Goal: Complete application form

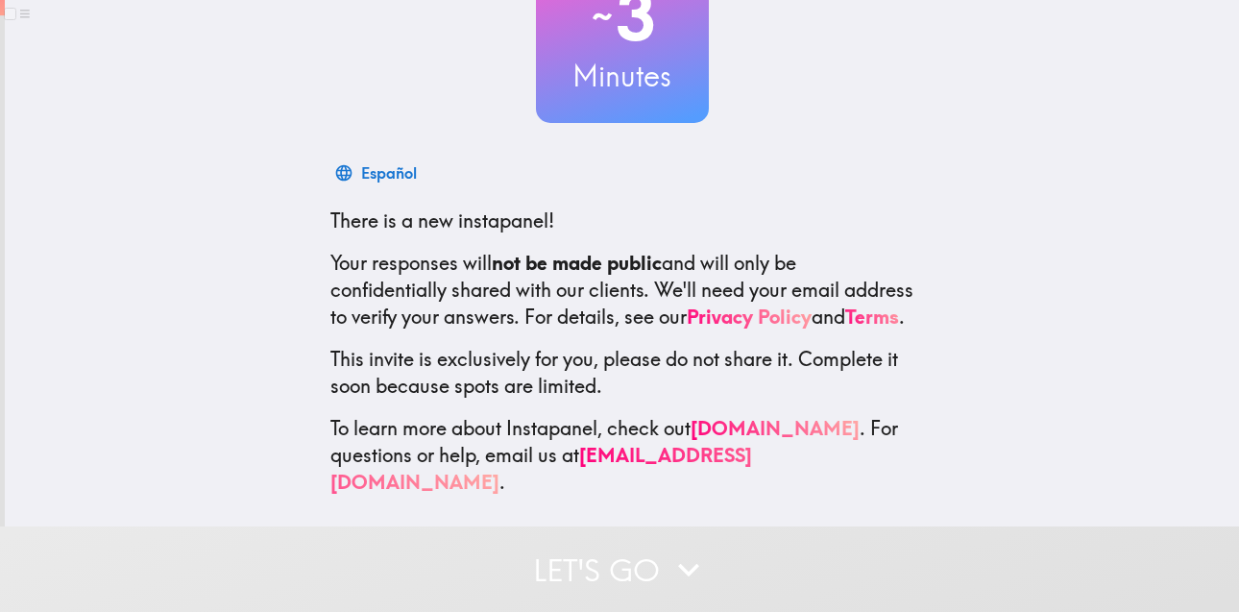
scroll to position [187, 0]
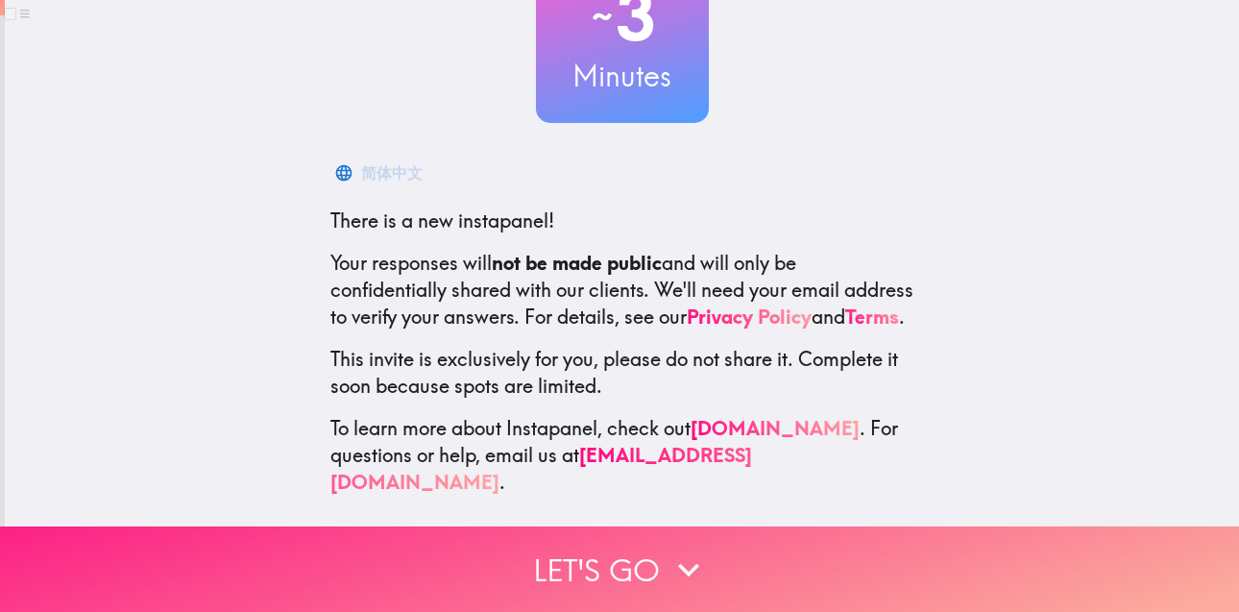
click at [668, 549] on icon "button" at bounding box center [689, 570] width 42 height 42
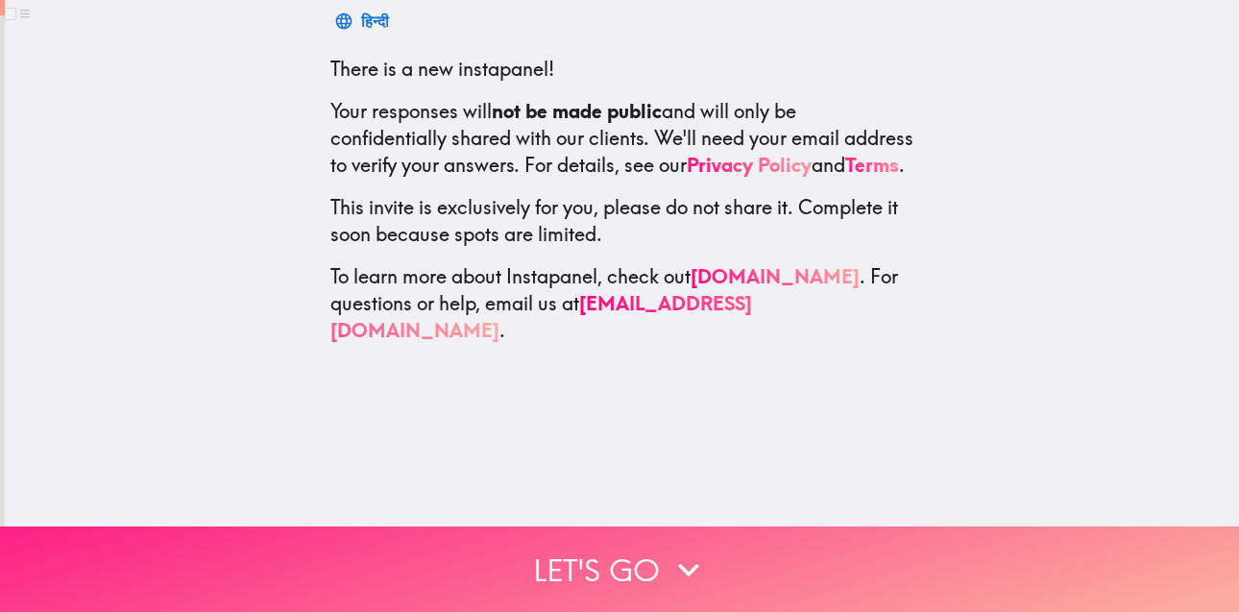
scroll to position [0, 0]
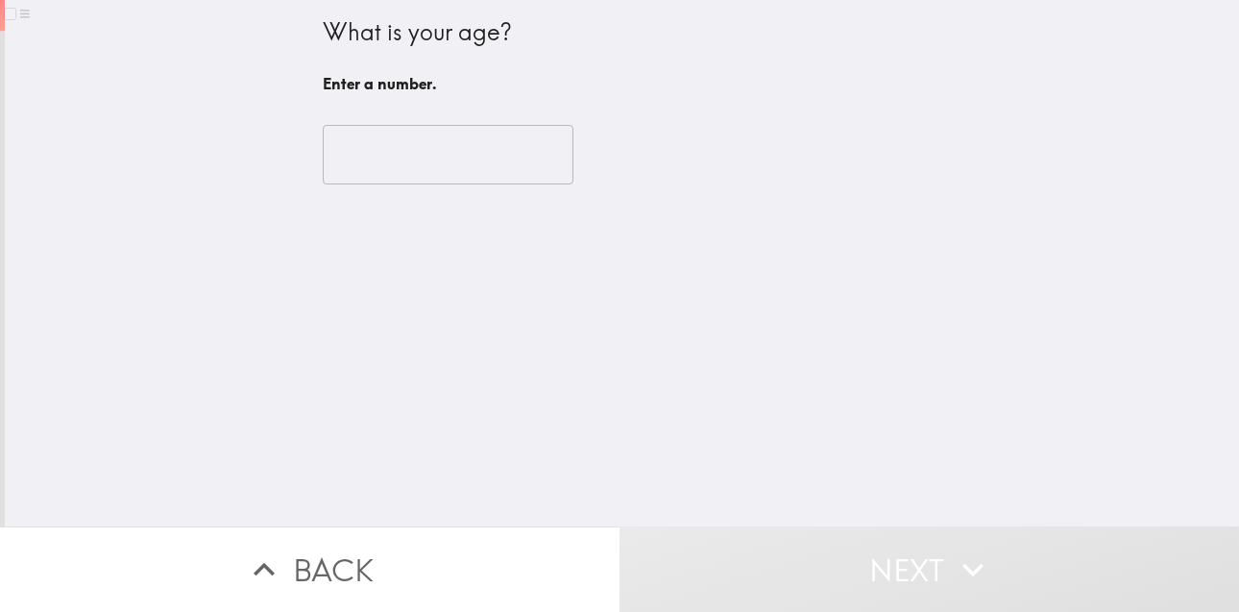
click at [449, 134] on input "number" at bounding box center [448, 155] width 251 height 60
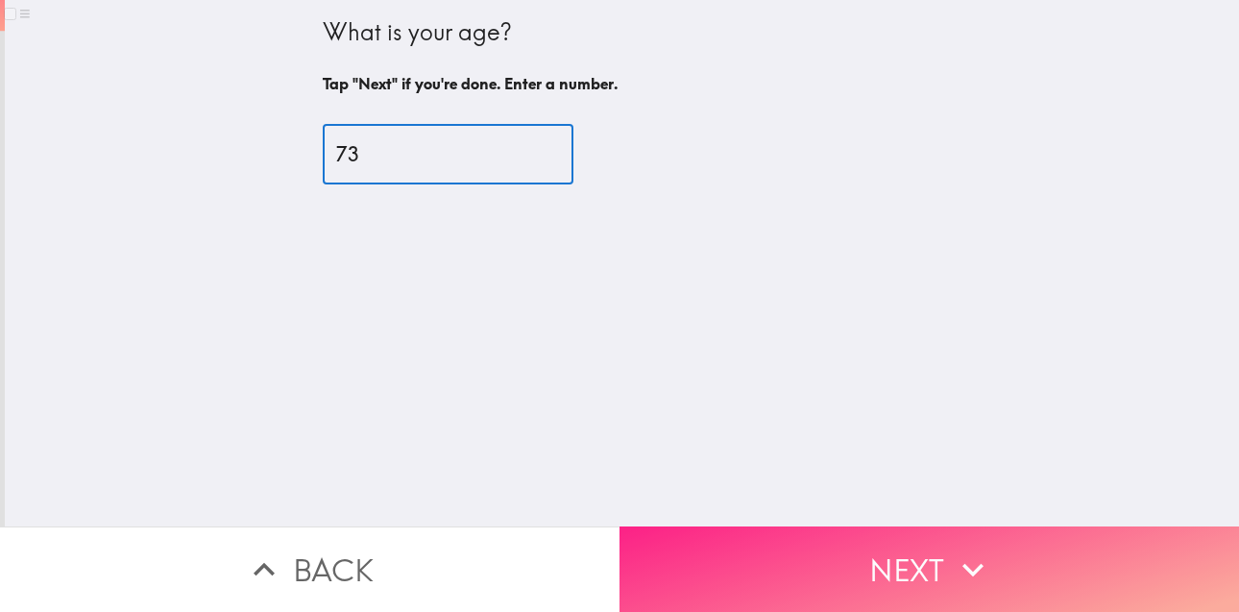
type input "73"
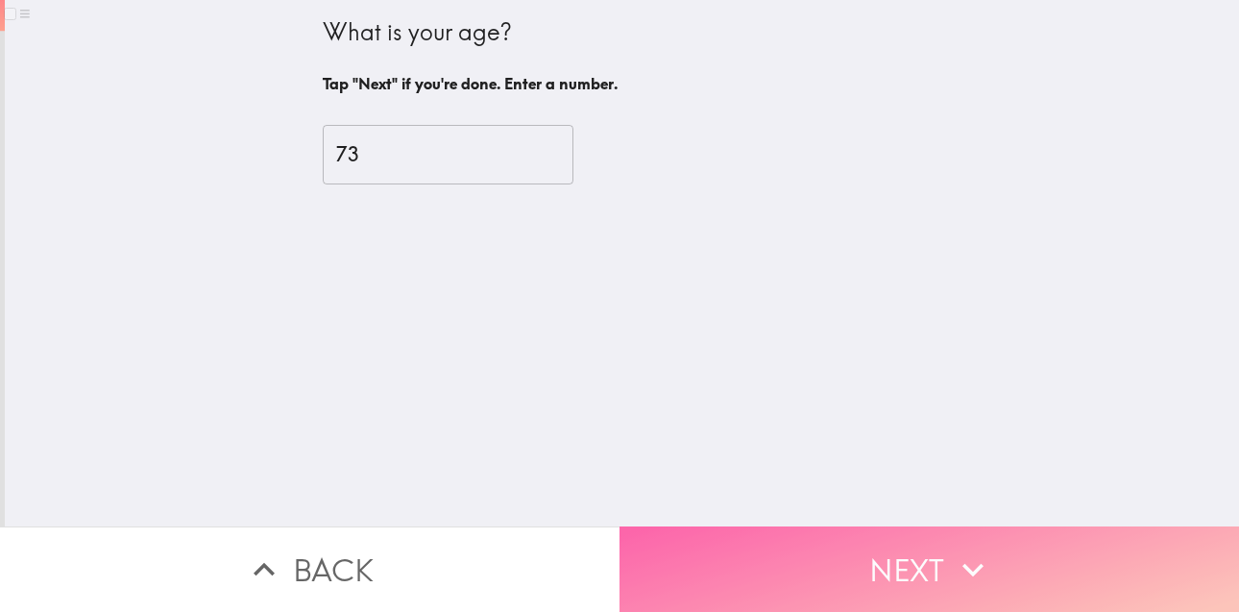
click at [805, 535] on button "Next" at bounding box center [930, 568] width 620 height 85
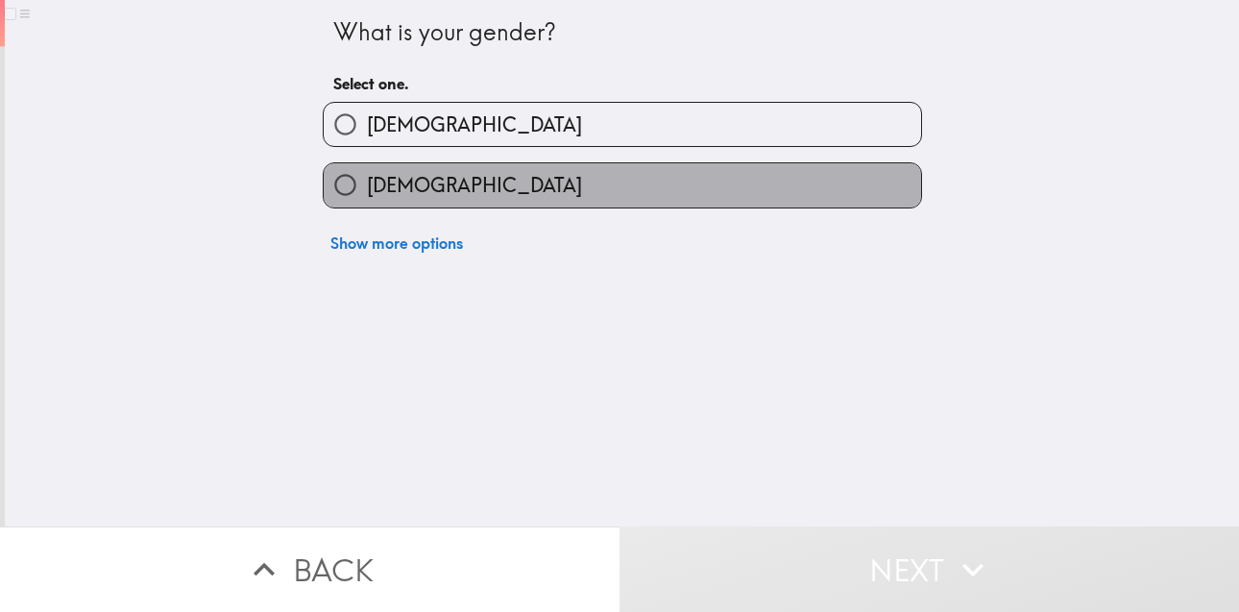
click at [522, 193] on label "[DEMOGRAPHIC_DATA]" at bounding box center [623, 184] width 598 height 43
click at [367, 193] on input "[DEMOGRAPHIC_DATA]" at bounding box center [345, 184] width 43 height 43
radio input "true"
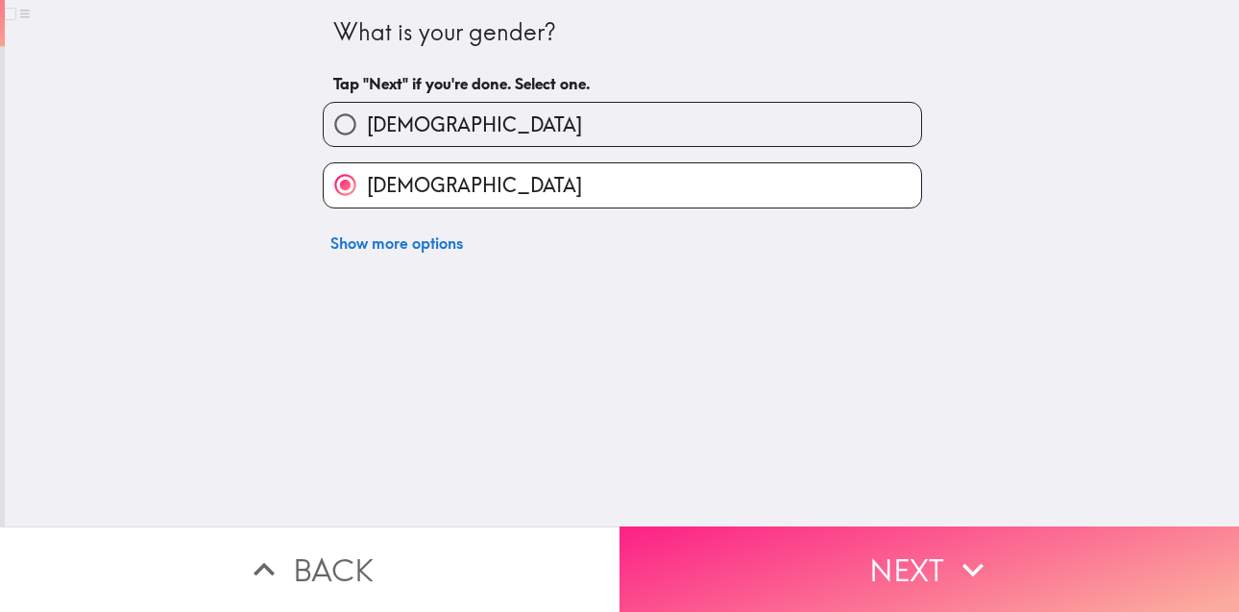
click at [836, 566] on button "Next" at bounding box center [930, 568] width 620 height 85
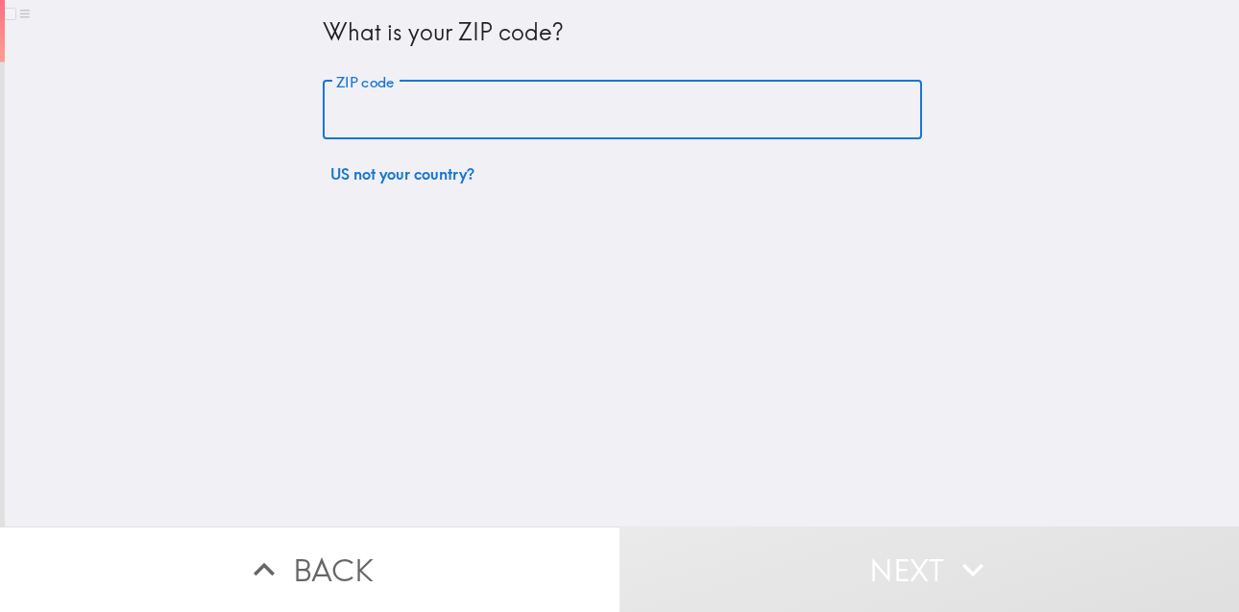
click at [578, 101] on input "ZIP code" at bounding box center [622, 111] width 599 height 60
type input "85032"
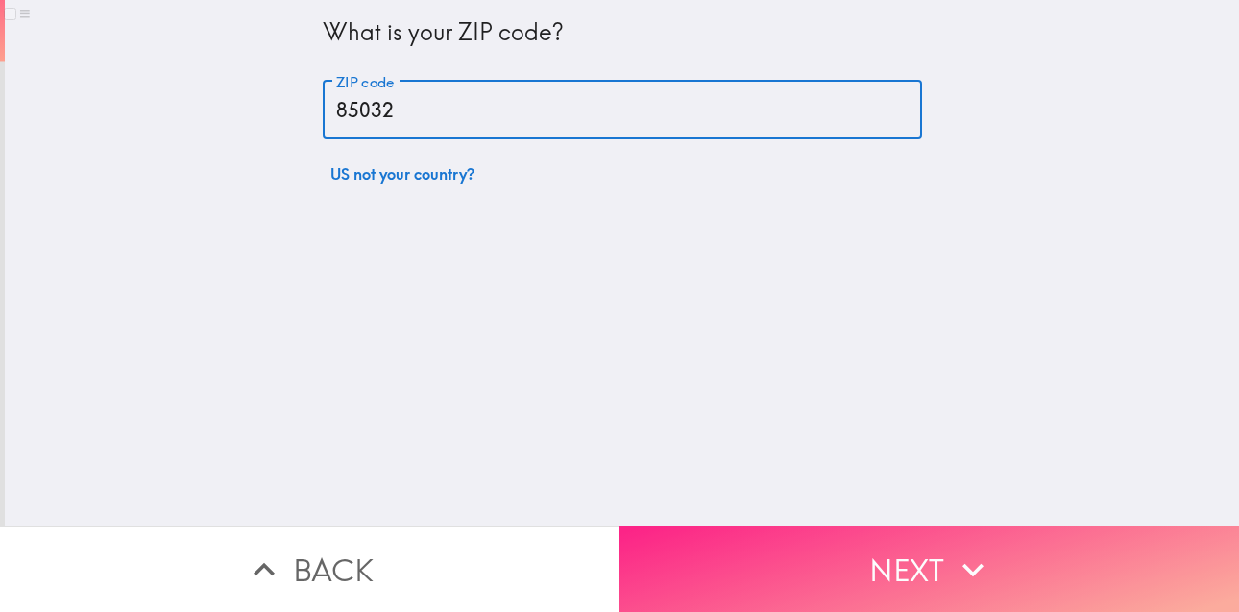
click at [881, 526] on button "Next" at bounding box center [930, 568] width 620 height 85
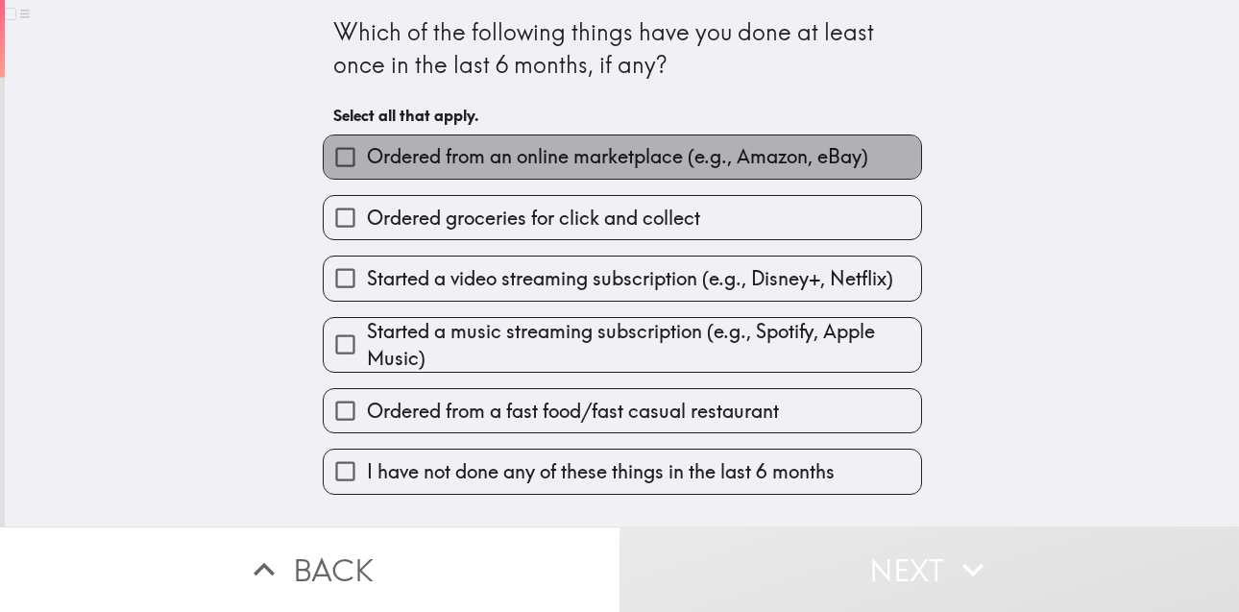
click at [540, 154] on span "Ordered from an online marketplace (e.g., Amazon, eBay)" at bounding box center [617, 156] width 501 height 27
click at [367, 154] on input "Ordered from an online marketplace (e.g., Amazon, eBay)" at bounding box center [345, 156] width 43 height 43
checkbox input "true"
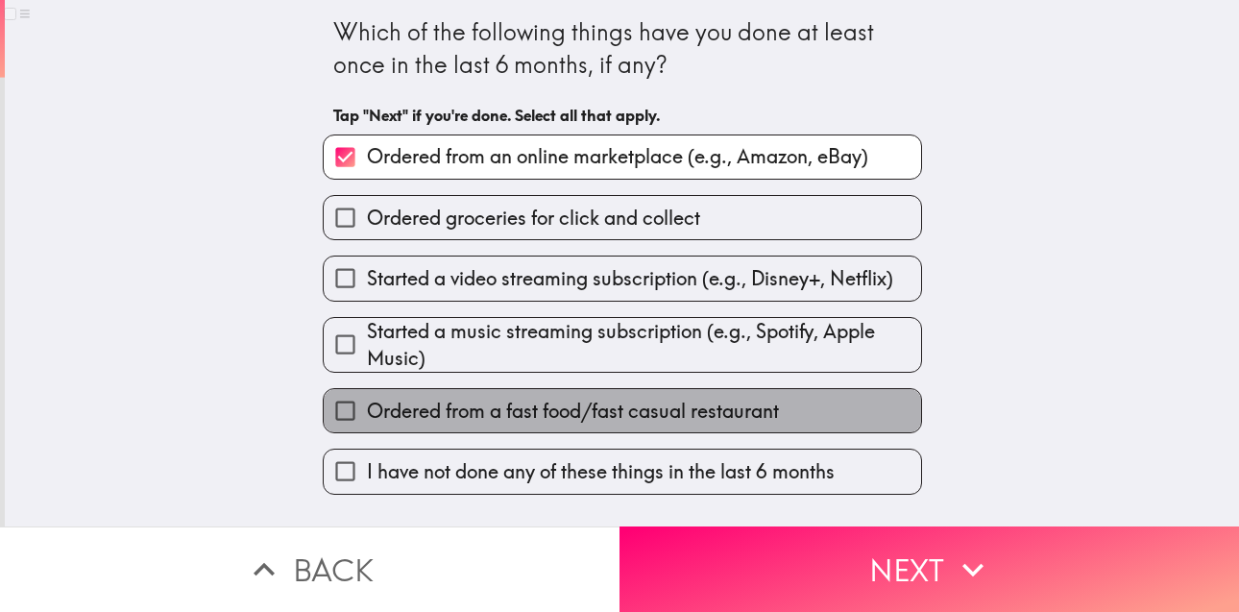
click at [764, 393] on label "Ordered from a fast food/fast casual restaurant" at bounding box center [623, 410] width 598 height 43
click at [367, 393] on input "Ordered from a fast food/fast casual restaurant" at bounding box center [345, 410] width 43 height 43
checkbox input "true"
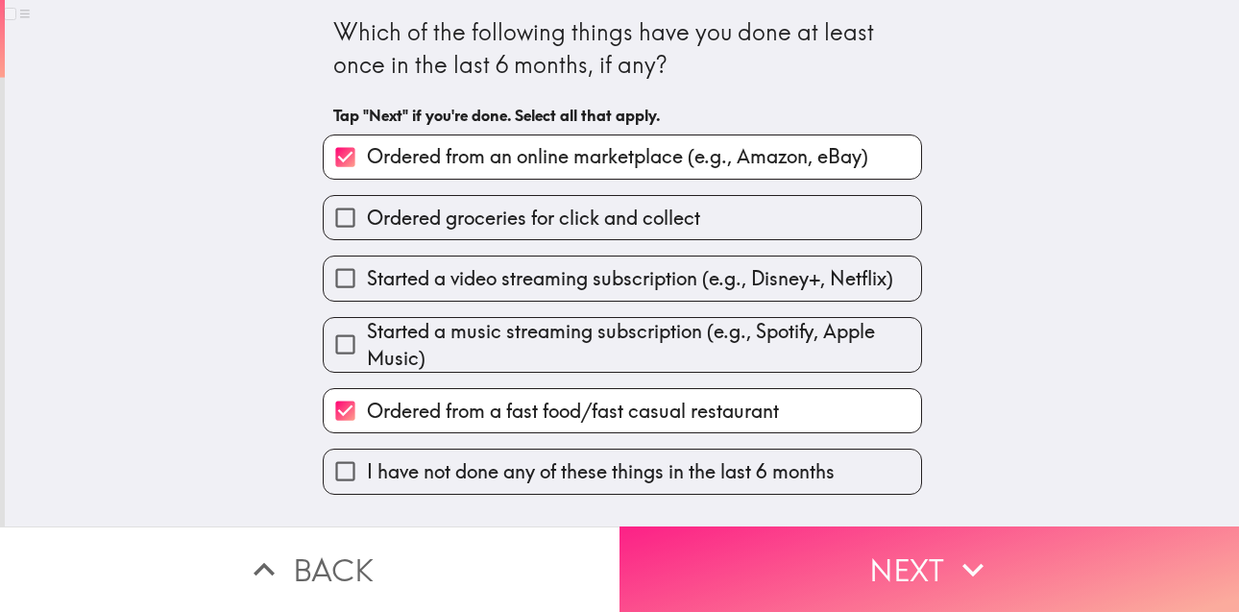
click at [937, 546] on button "Next" at bounding box center [930, 568] width 620 height 85
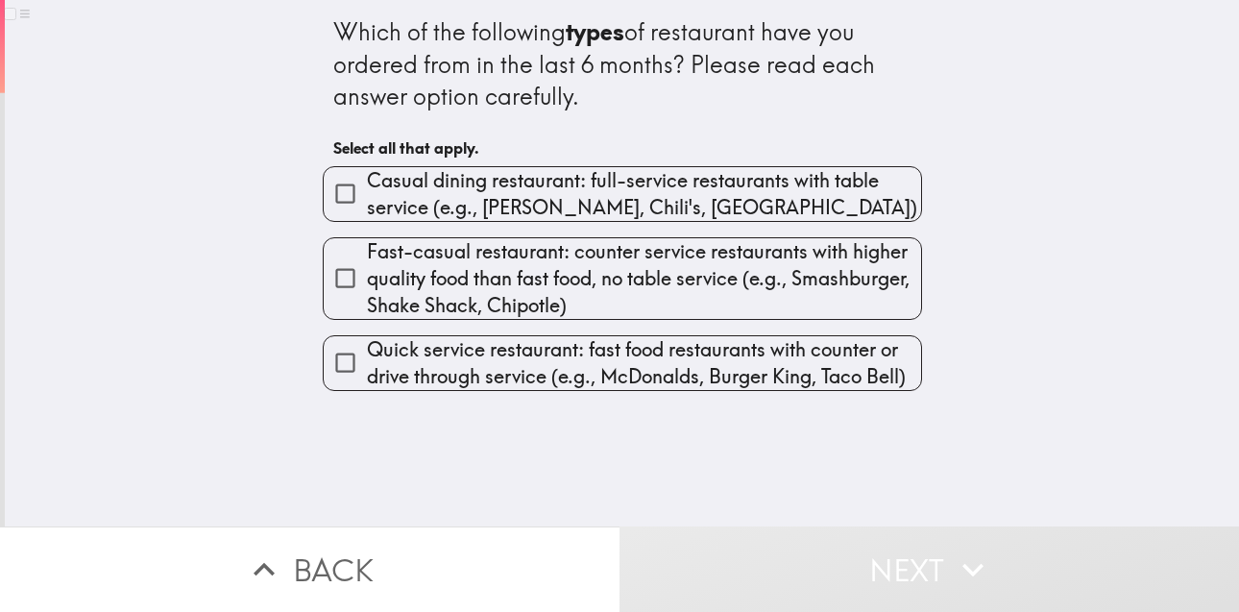
click at [647, 320] on div "Quick service restaurant: fast food restaurants with counter or drive through s…" at bounding box center [614, 355] width 615 height 71
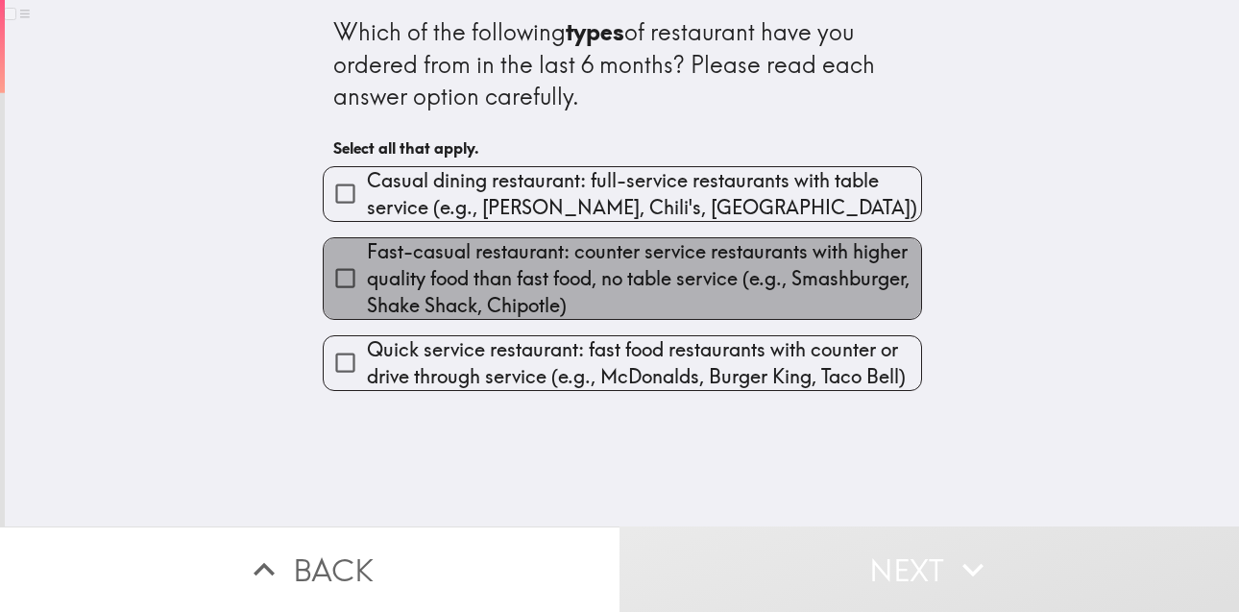
click at [650, 304] on span "Fast-casual restaurant: counter service restaurants with higher quality food th…" at bounding box center [644, 278] width 554 height 81
click at [367, 300] on input "Fast-casual restaurant: counter service restaurants with higher quality food th…" at bounding box center [345, 277] width 43 height 43
checkbox input "true"
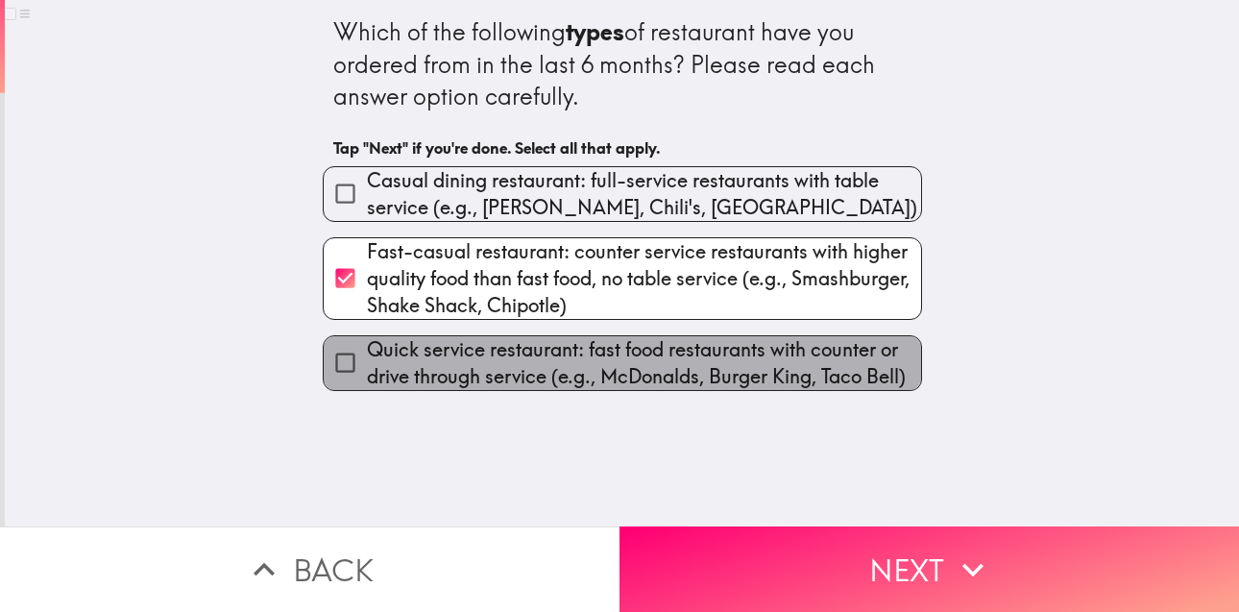
click at [692, 354] on span "Quick service restaurant: fast food restaurants with counter or drive through s…" at bounding box center [644, 363] width 554 height 54
click at [367, 354] on input "Quick service restaurant: fast food restaurants with counter or drive through s…" at bounding box center [345, 362] width 43 height 43
checkbox input "true"
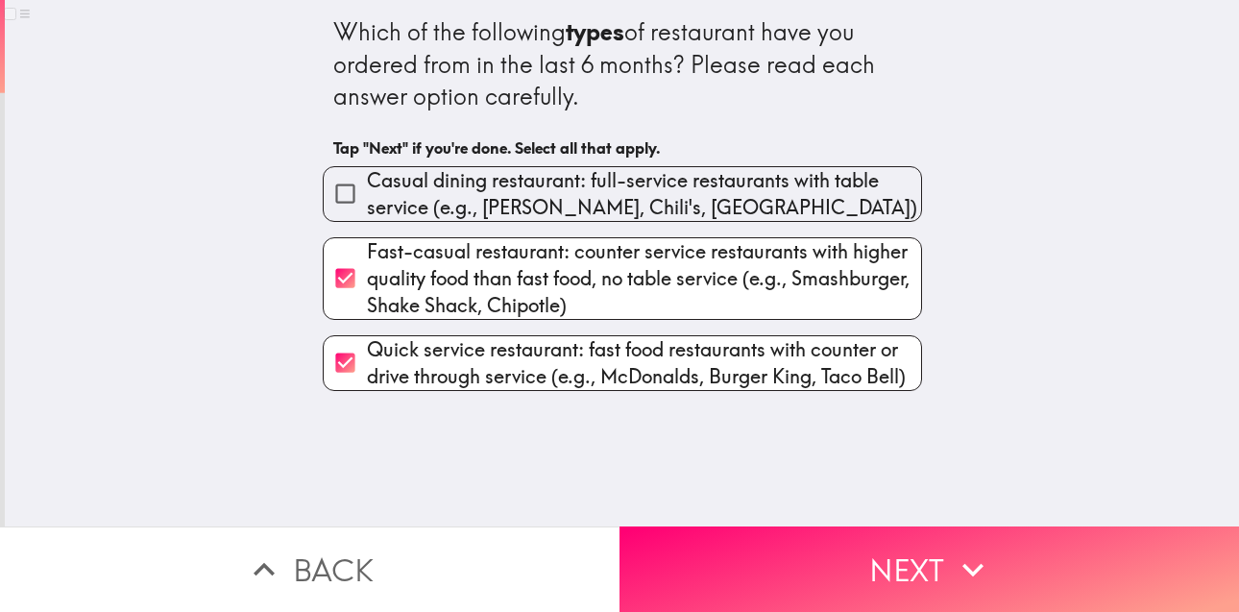
click at [684, 272] on span "Fast-casual restaurant: counter service restaurants with higher quality food th…" at bounding box center [644, 278] width 554 height 81
click at [367, 272] on input "Fast-casual restaurant: counter service restaurants with higher quality food th…" at bounding box center [345, 277] width 43 height 43
checkbox input "false"
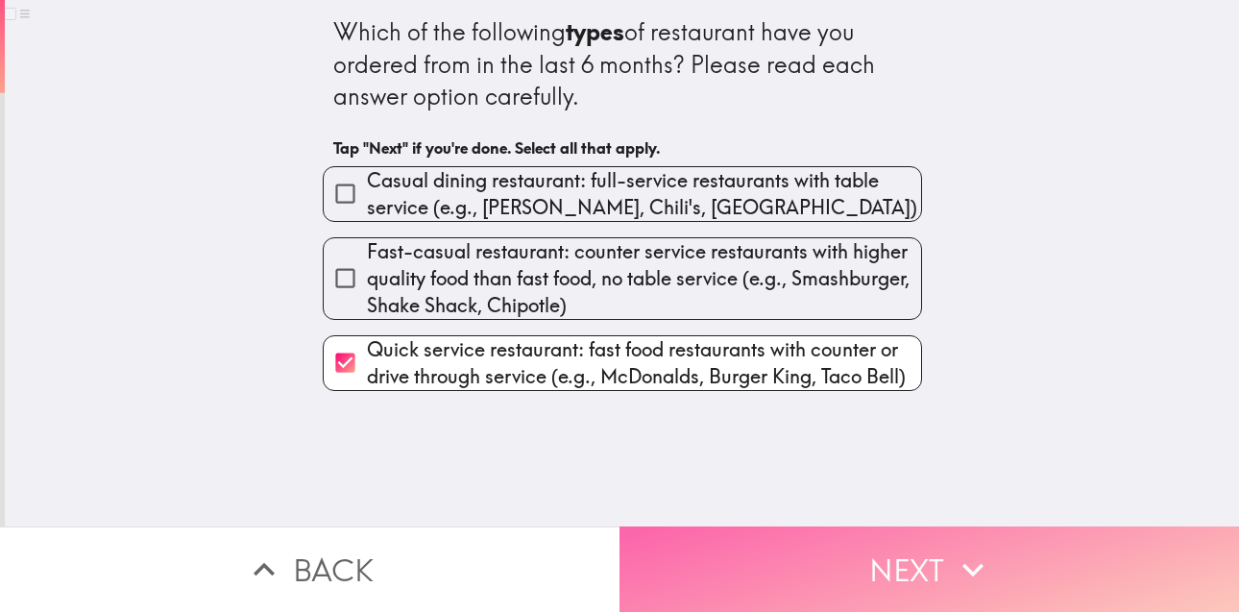
click at [928, 548] on button "Next" at bounding box center [930, 568] width 620 height 85
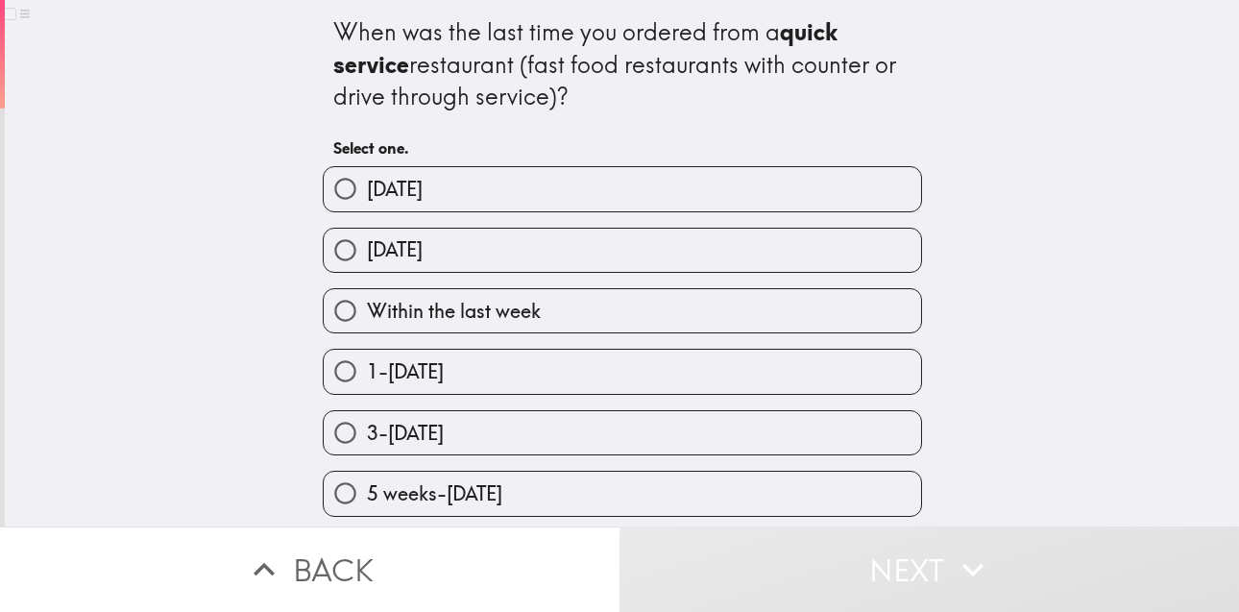
click at [698, 298] on label "Within the last week" at bounding box center [623, 310] width 598 height 43
click at [367, 298] on input "Within the last week" at bounding box center [345, 310] width 43 height 43
radio input "true"
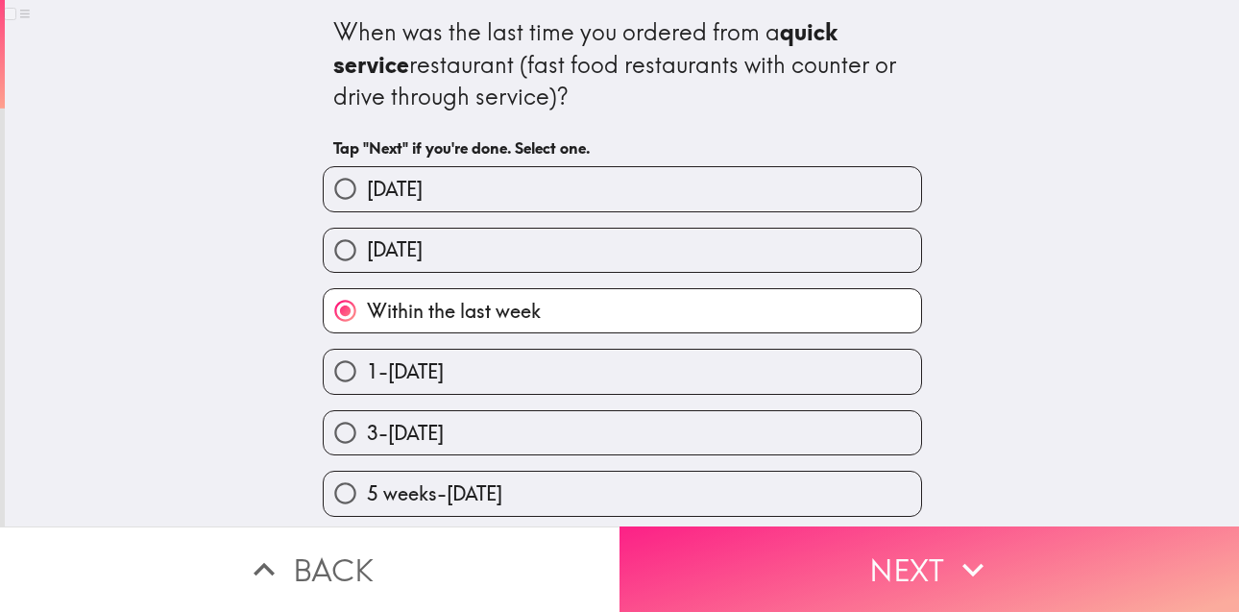
click at [845, 531] on button "Next" at bounding box center [930, 568] width 620 height 85
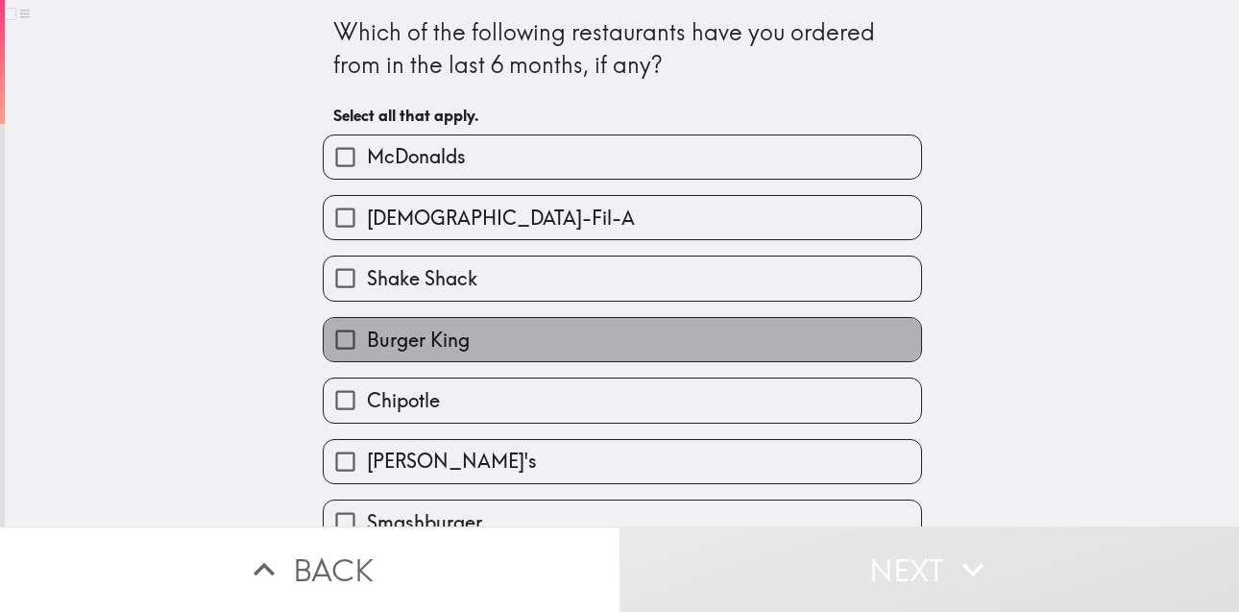
click at [599, 332] on label "Burger King" at bounding box center [623, 339] width 598 height 43
click at [367, 332] on input "Burger King" at bounding box center [345, 339] width 43 height 43
checkbox input "true"
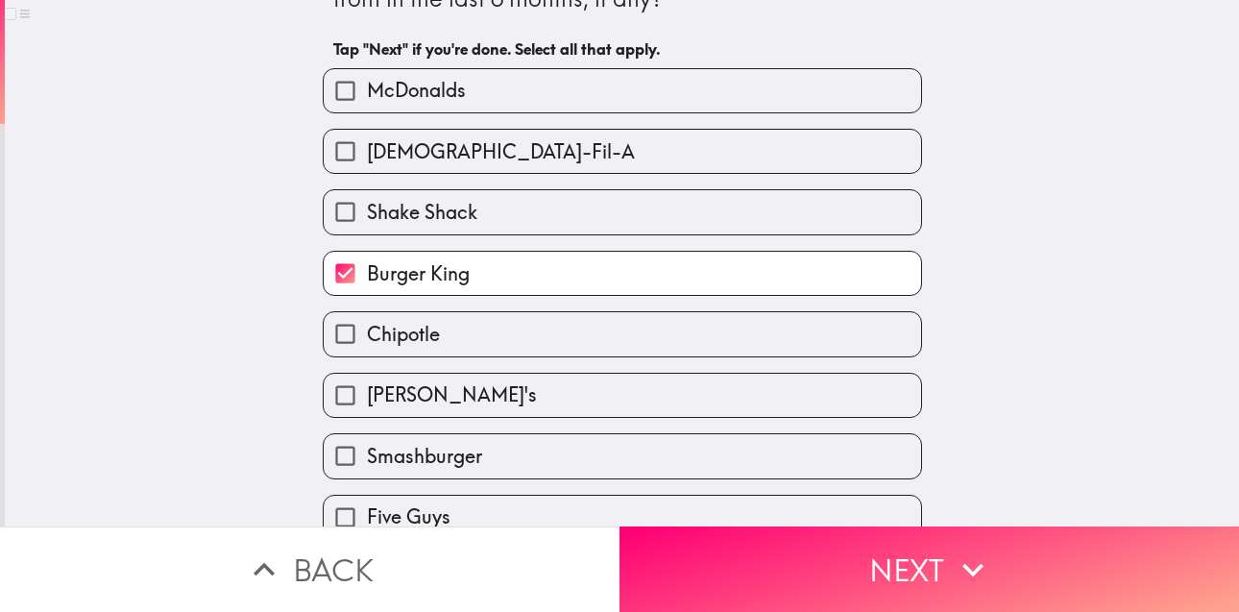
scroll to position [155, 0]
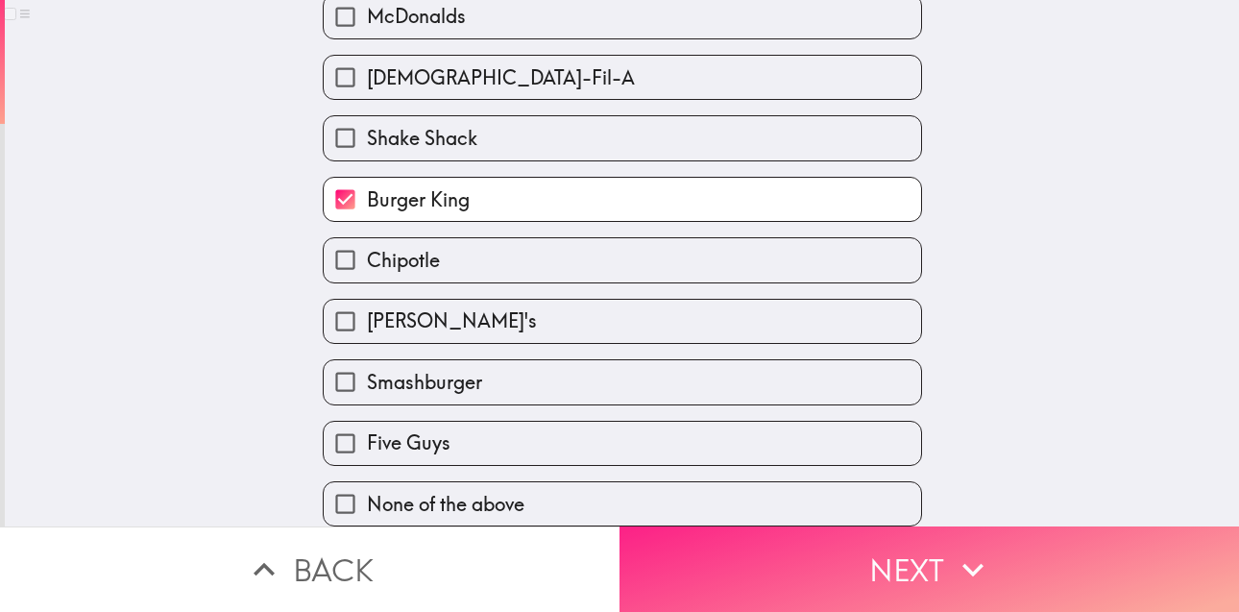
click at [807, 560] on button "Next" at bounding box center [930, 568] width 620 height 85
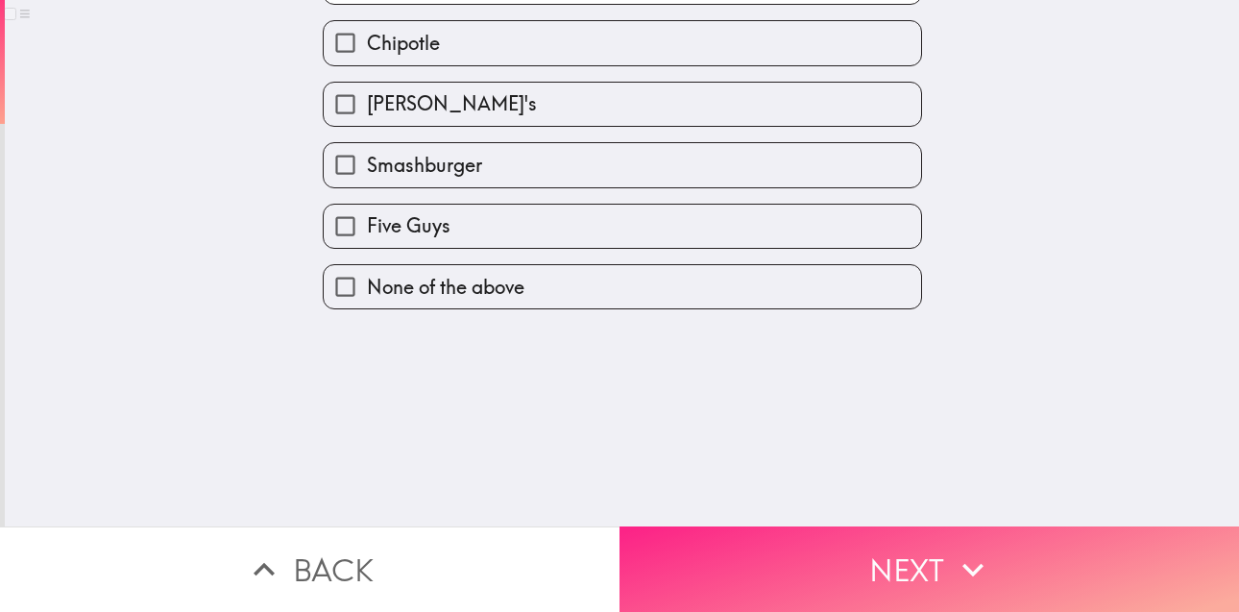
scroll to position [0, 0]
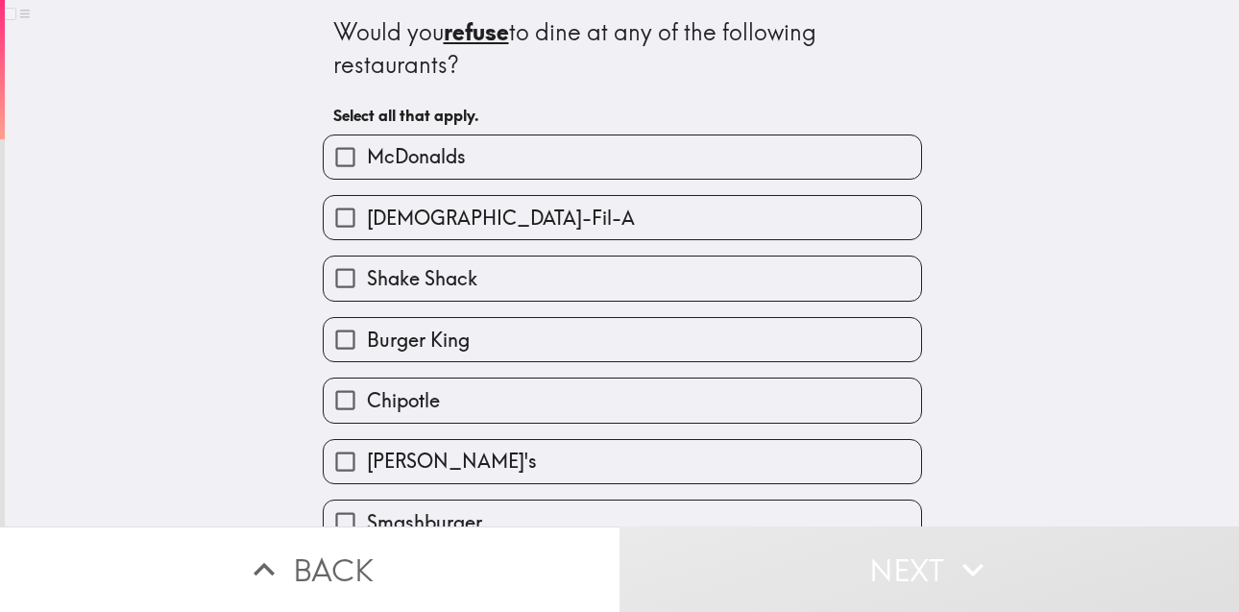
scroll to position [155, 0]
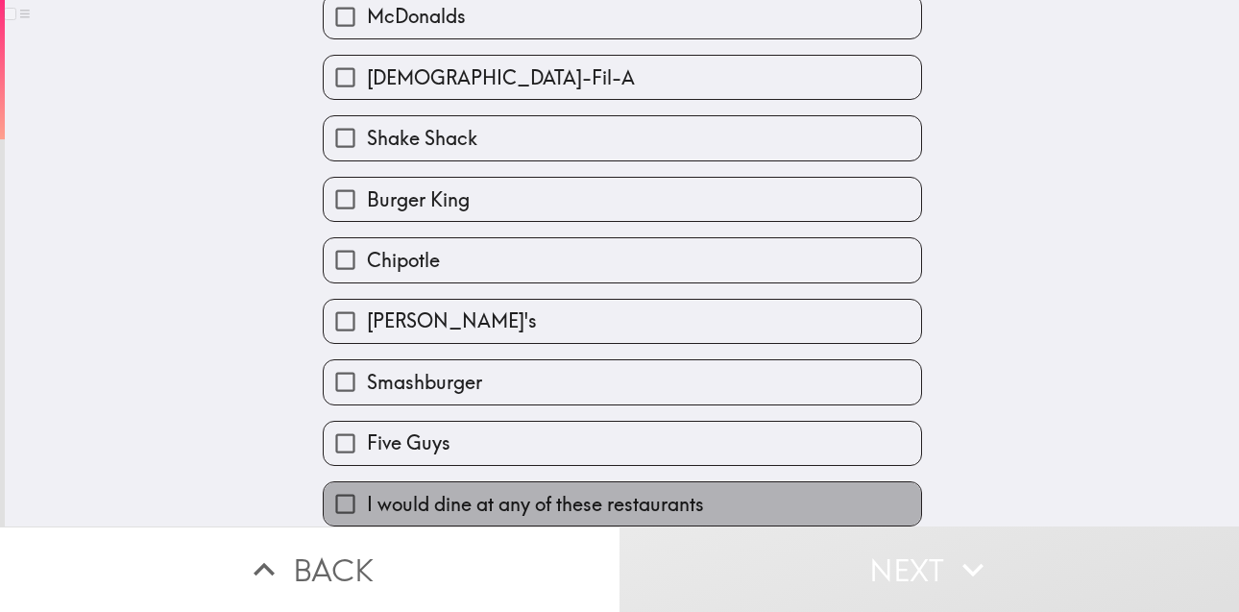
click at [676, 506] on label "I would dine at any of these restaurants" at bounding box center [623, 503] width 598 height 43
click at [367, 506] on input "I would dine at any of these restaurants" at bounding box center [345, 503] width 43 height 43
checkbox input "true"
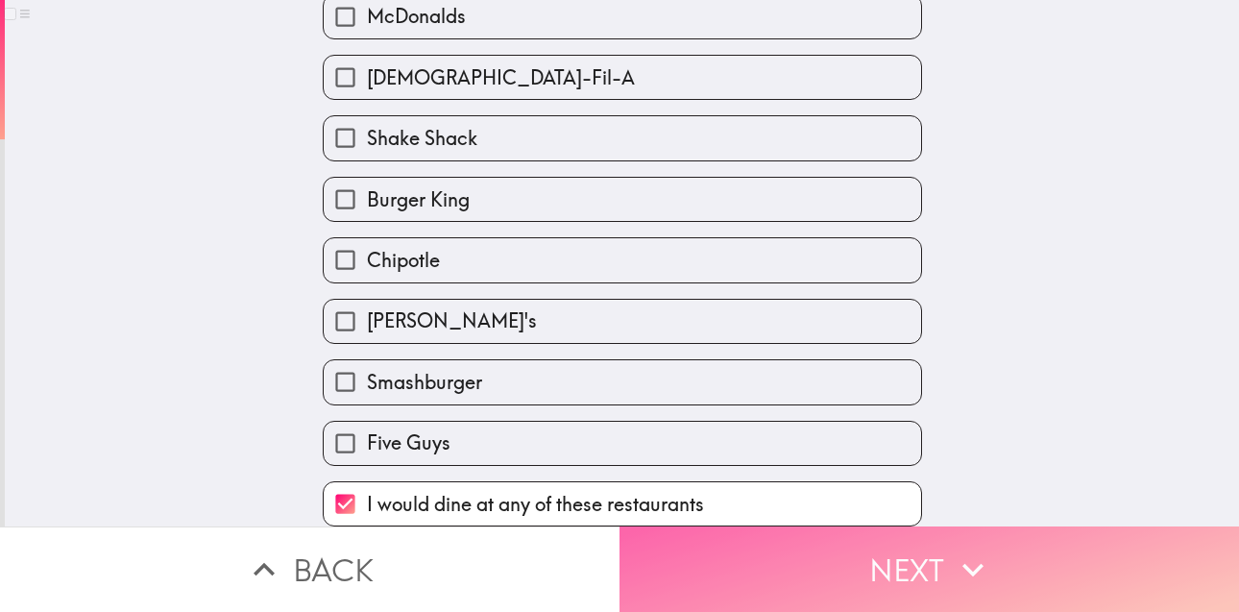
click at [928, 568] on button "Next" at bounding box center [930, 568] width 620 height 85
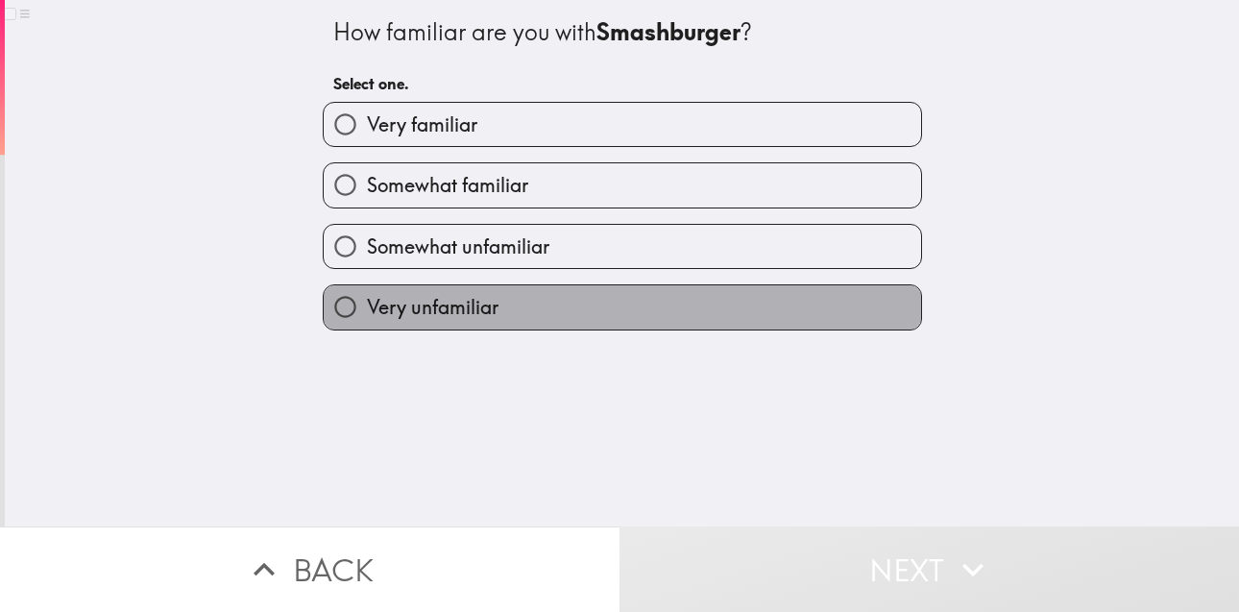
click at [695, 303] on label "Very unfamiliar" at bounding box center [623, 306] width 598 height 43
click at [367, 303] on input "Very unfamiliar" at bounding box center [345, 306] width 43 height 43
radio input "true"
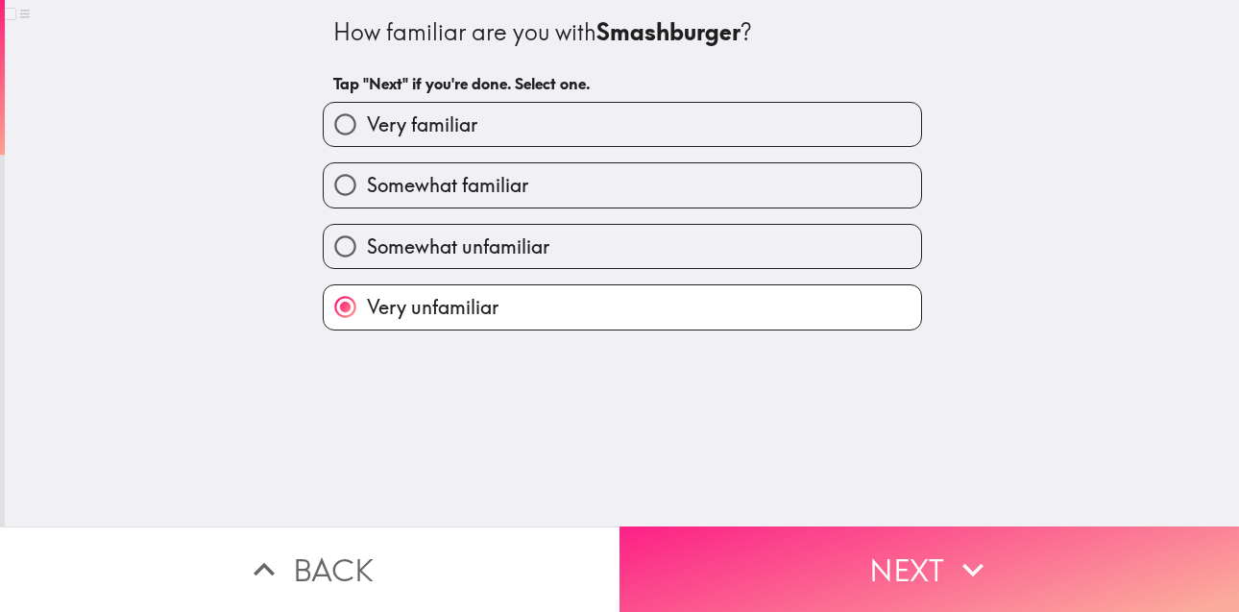
click at [910, 557] on button "Next" at bounding box center [930, 568] width 620 height 85
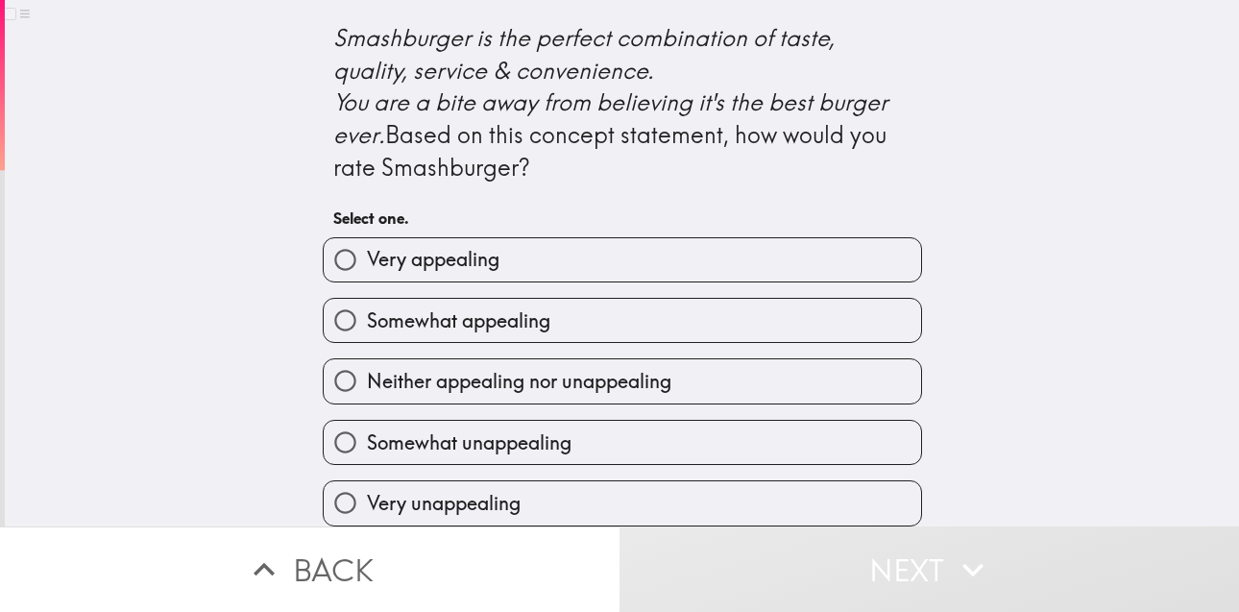
scroll to position [912, 0]
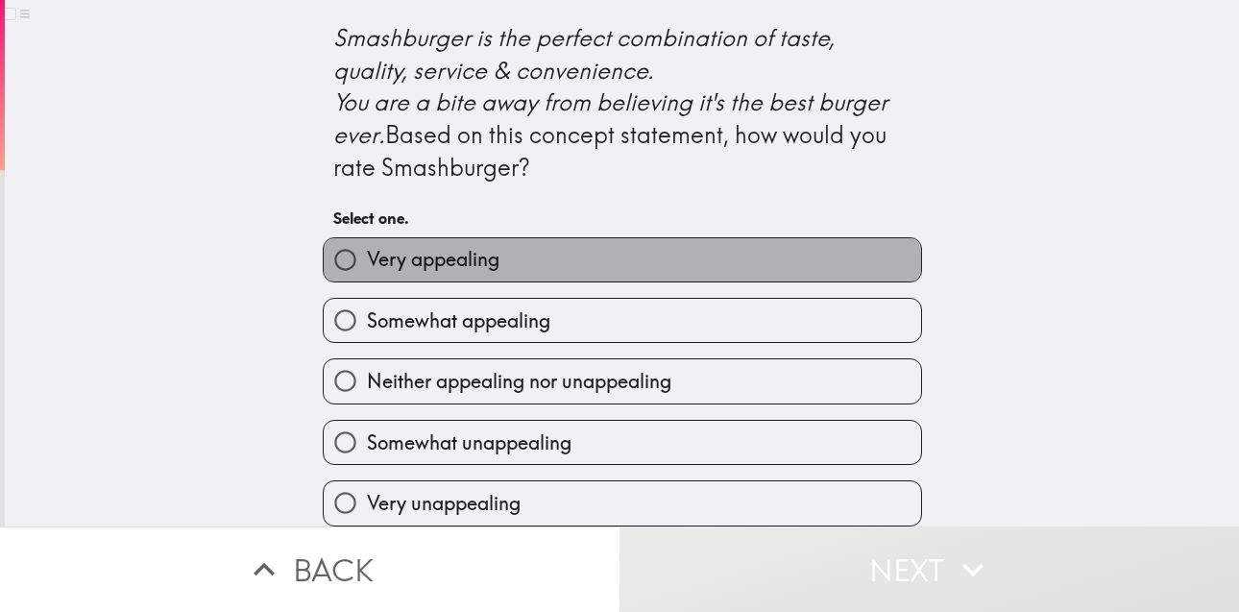
click at [742, 238] on label "Very appealing" at bounding box center [623, 259] width 598 height 43
click at [367, 238] on input "Very appealing" at bounding box center [345, 259] width 43 height 43
radio input "true"
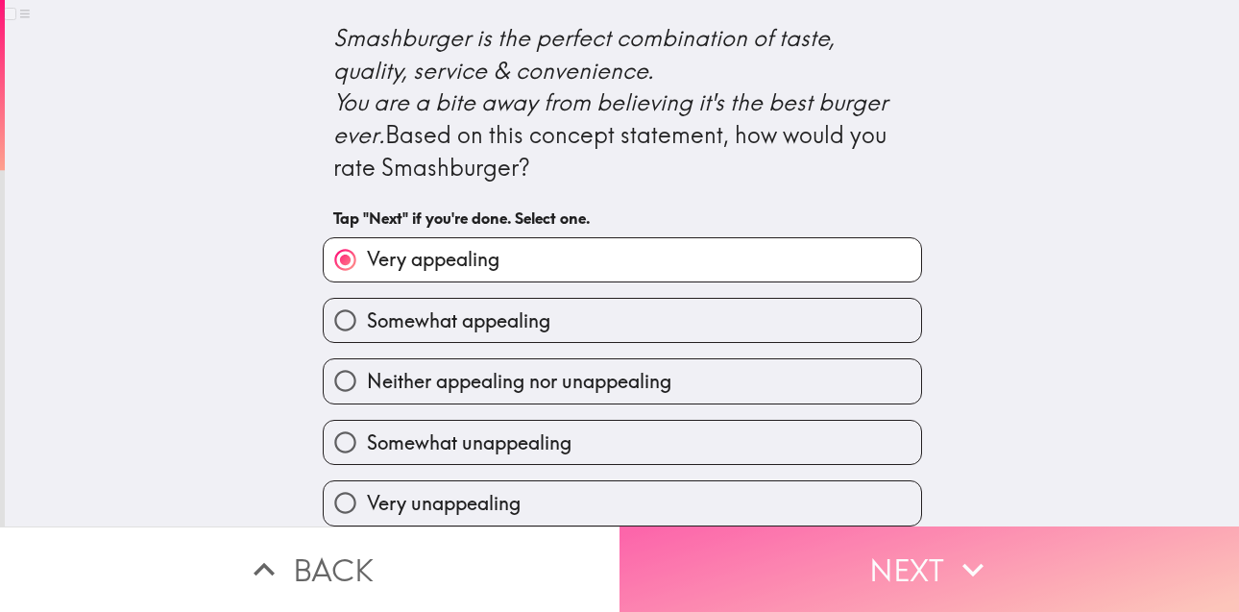
click at [1001, 558] on button "Next" at bounding box center [930, 568] width 620 height 85
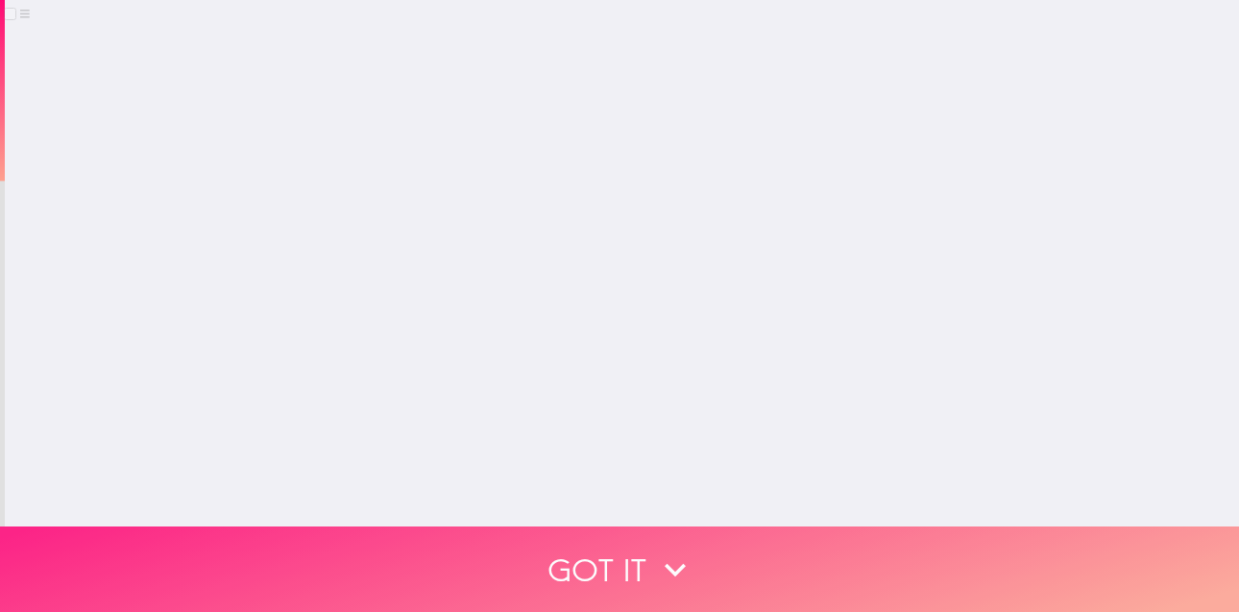
scroll to position [0, 0]
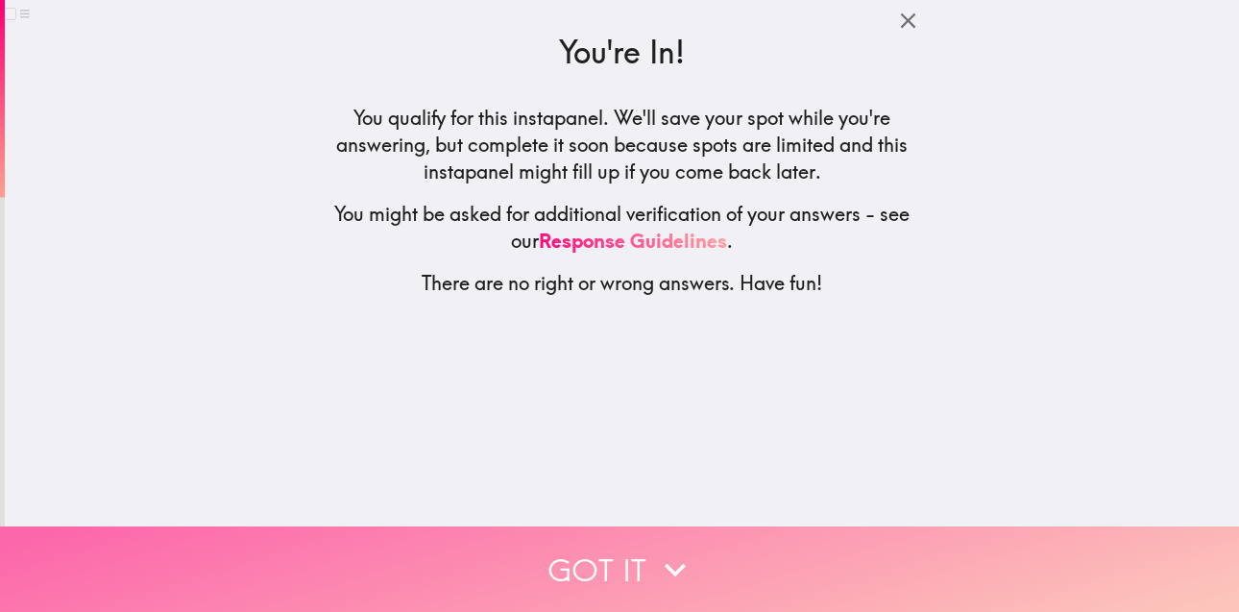
click at [749, 547] on button "Got it" at bounding box center [619, 568] width 1239 height 85
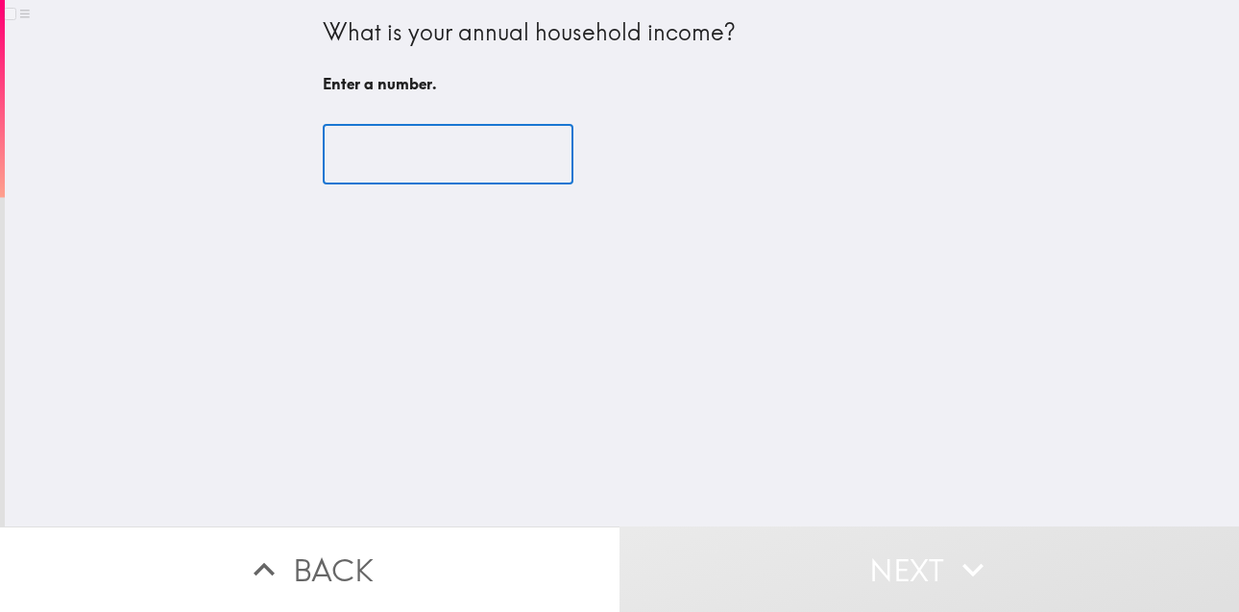
click at [487, 148] on input "number" at bounding box center [448, 155] width 251 height 60
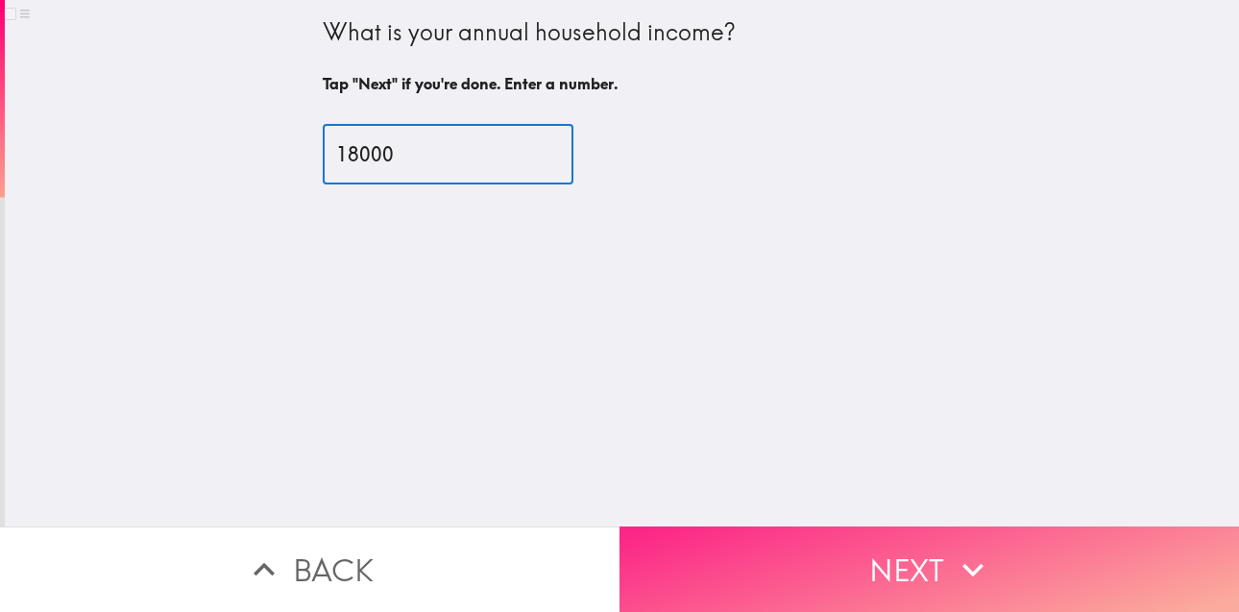
type input "18000"
click at [880, 575] on button "Next" at bounding box center [930, 568] width 620 height 85
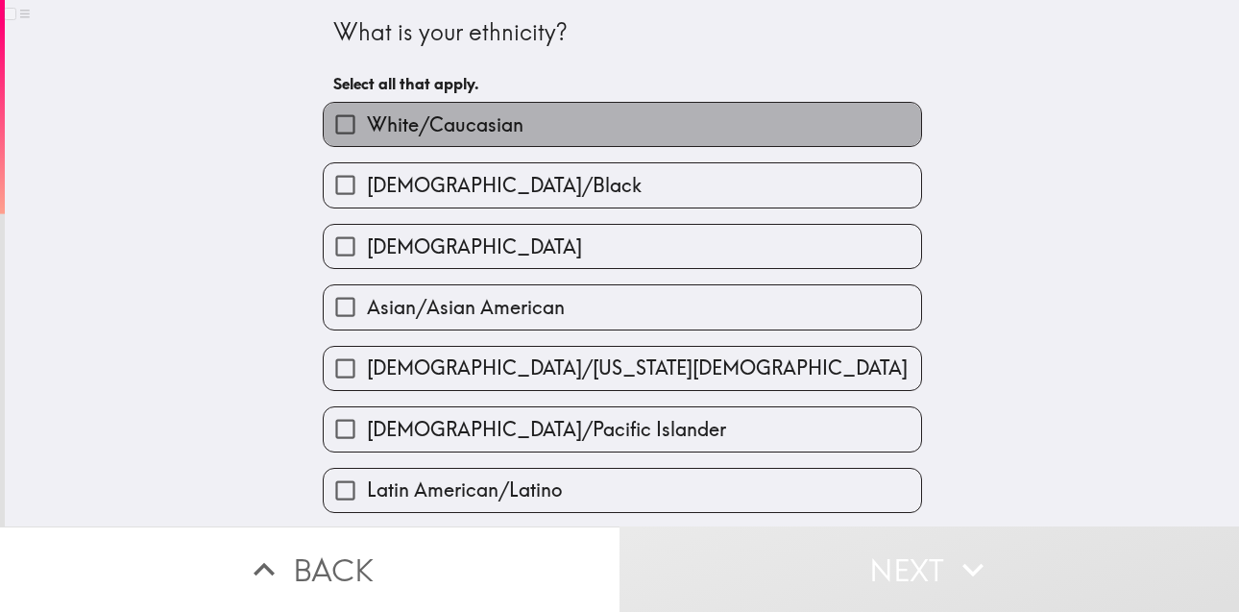
click at [623, 128] on label "White/Caucasian" at bounding box center [623, 124] width 598 height 43
click at [367, 128] on input "White/Caucasian" at bounding box center [345, 124] width 43 height 43
checkbox input "true"
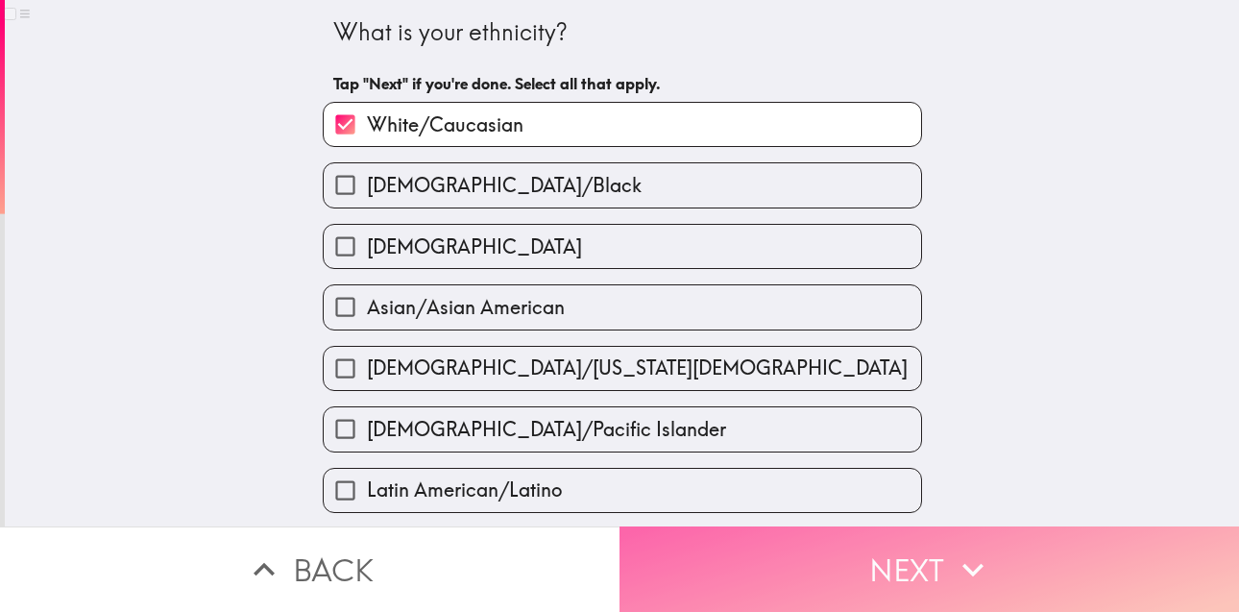
click at [767, 533] on button "Next" at bounding box center [930, 568] width 620 height 85
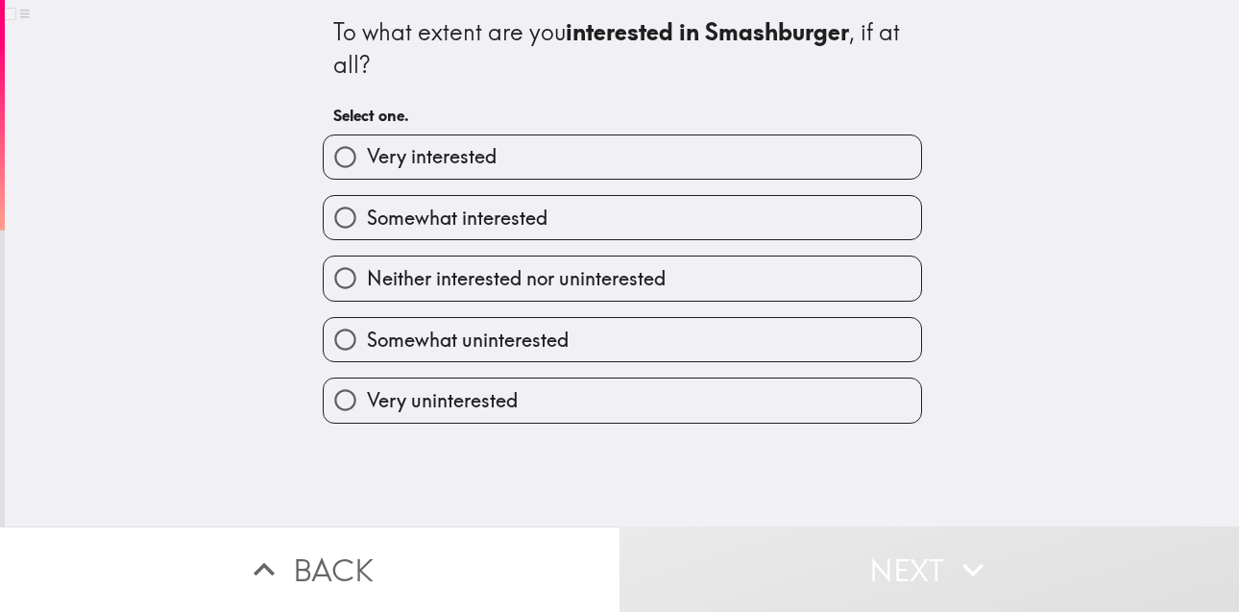
click at [724, 275] on label "Neither interested nor uninterested" at bounding box center [623, 277] width 598 height 43
click at [367, 275] on input "Neither interested nor uninterested" at bounding box center [345, 277] width 43 height 43
radio input "true"
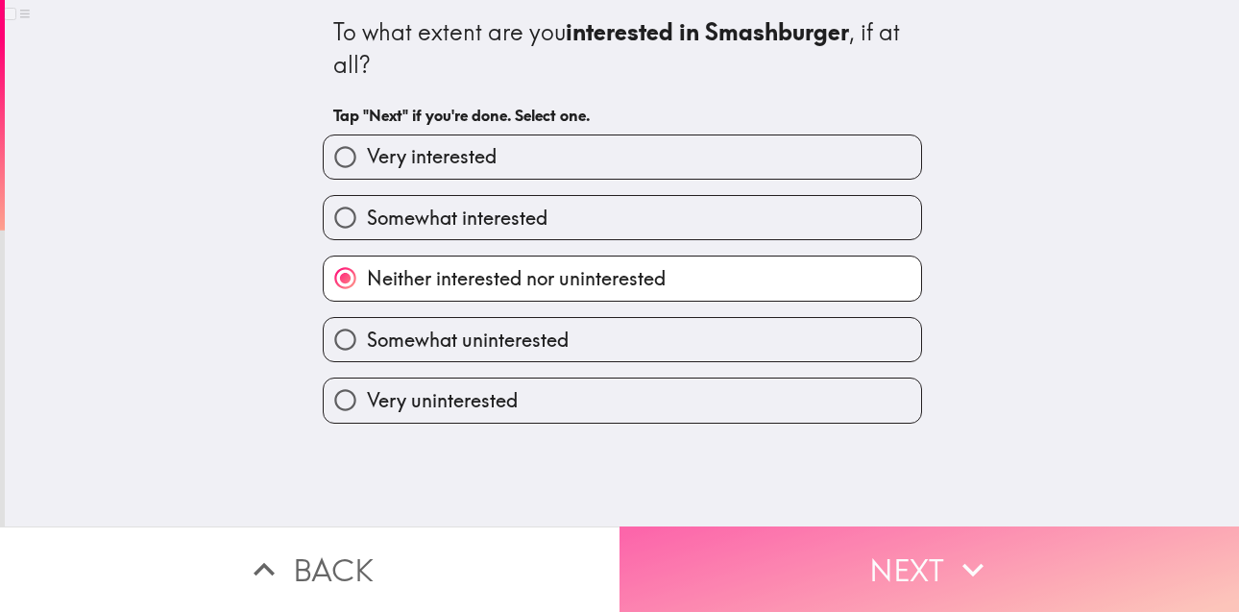
click at [909, 552] on button "Next" at bounding box center [930, 568] width 620 height 85
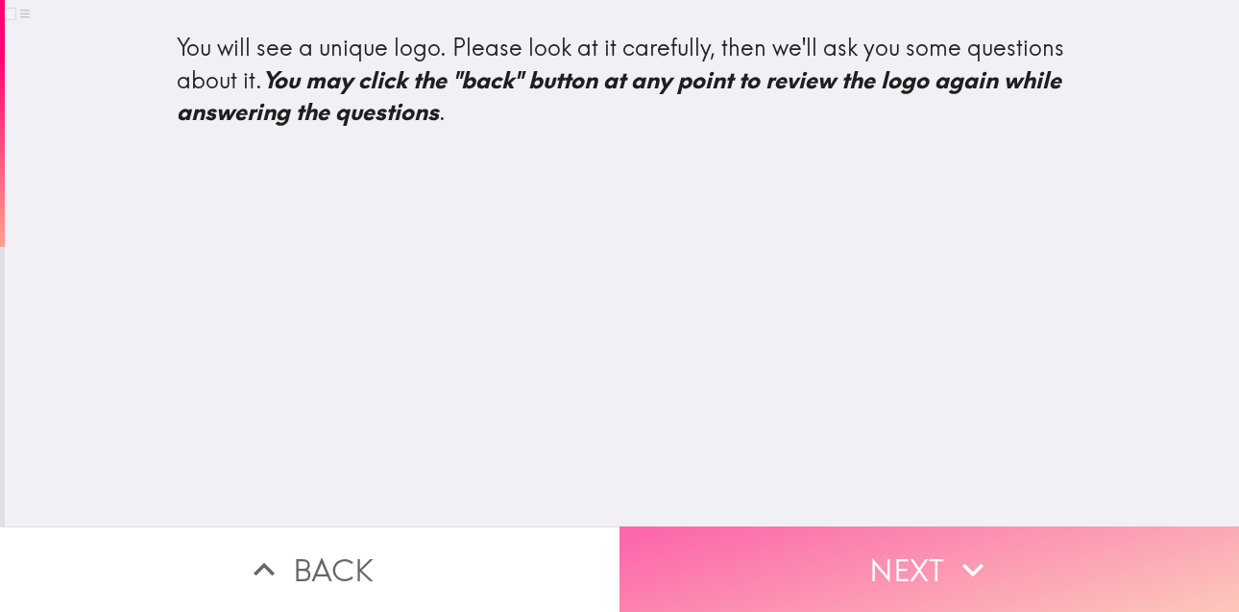
click at [901, 526] on button "Next" at bounding box center [930, 568] width 620 height 85
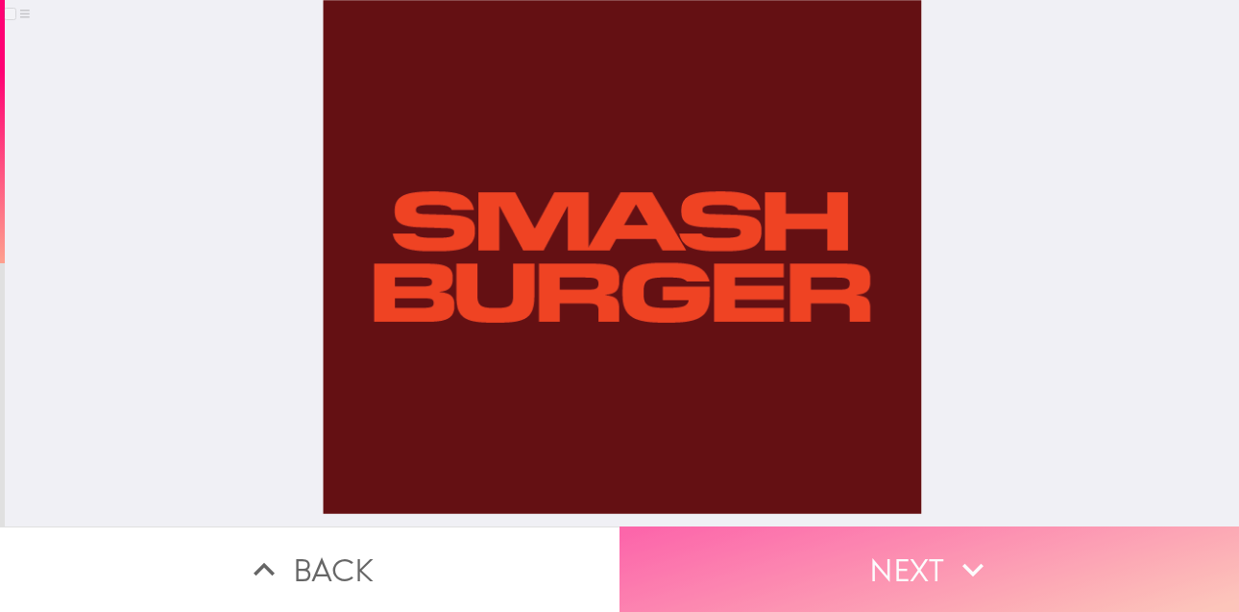
click at [912, 561] on button "Next" at bounding box center [930, 568] width 620 height 85
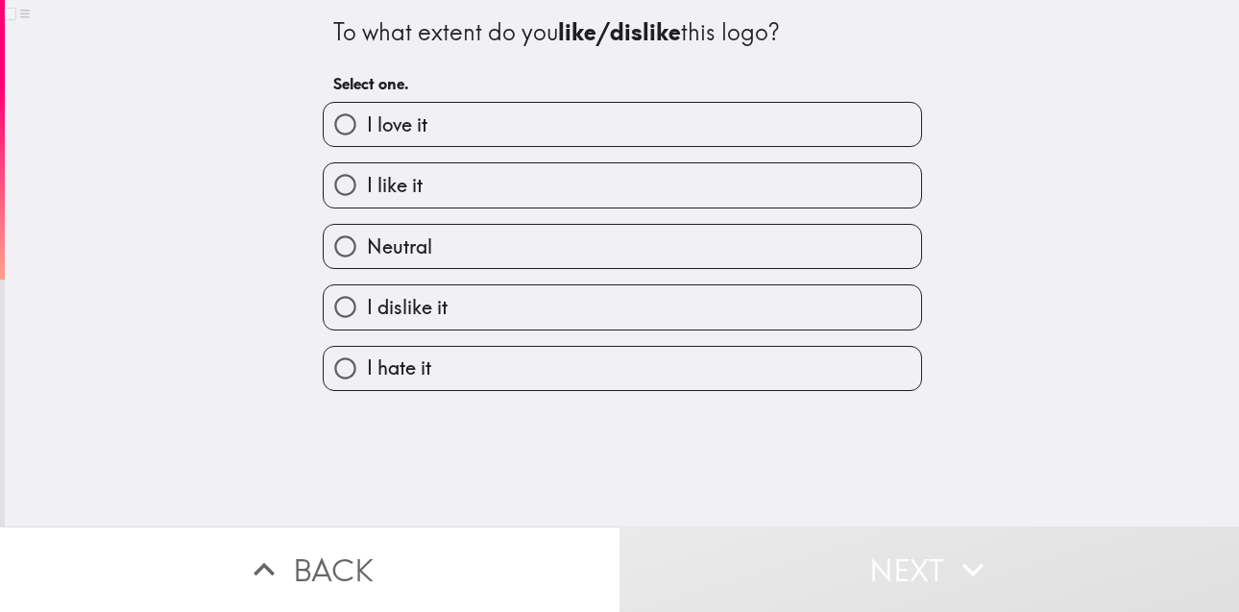
click at [665, 153] on div "I like it" at bounding box center [614, 177] width 615 height 61
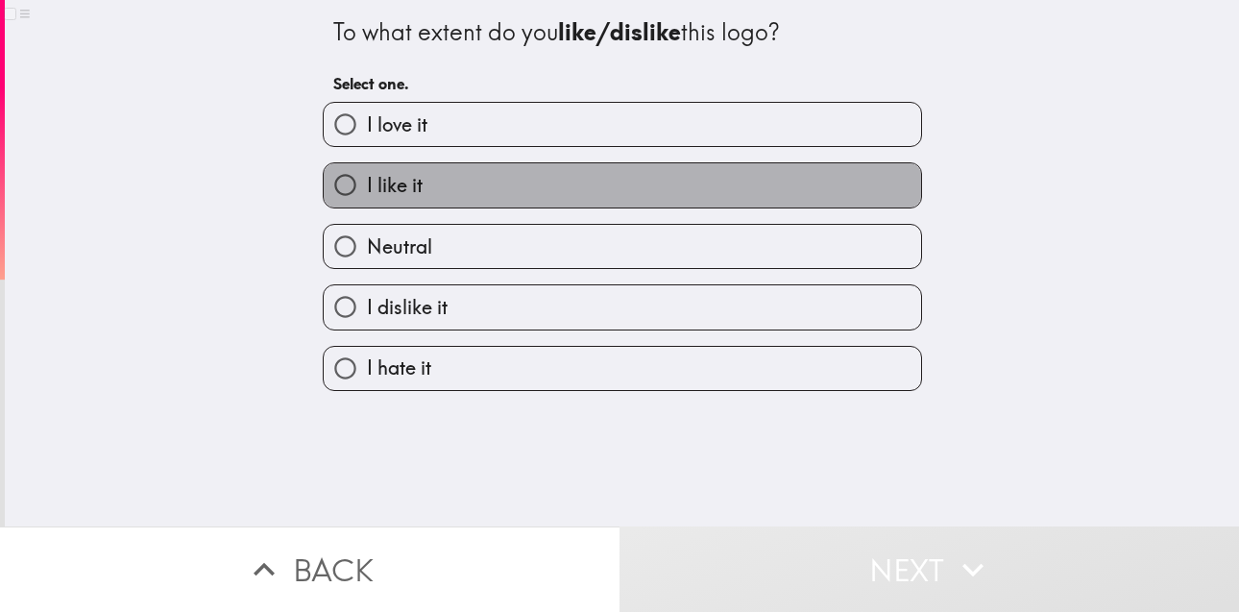
click at [672, 175] on label "I like it" at bounding box center [623, 184] width 598 height 43
click at [367, 175] on input "I like it" at bounding box center [345, 184] width 43 height 43
radio input "true"
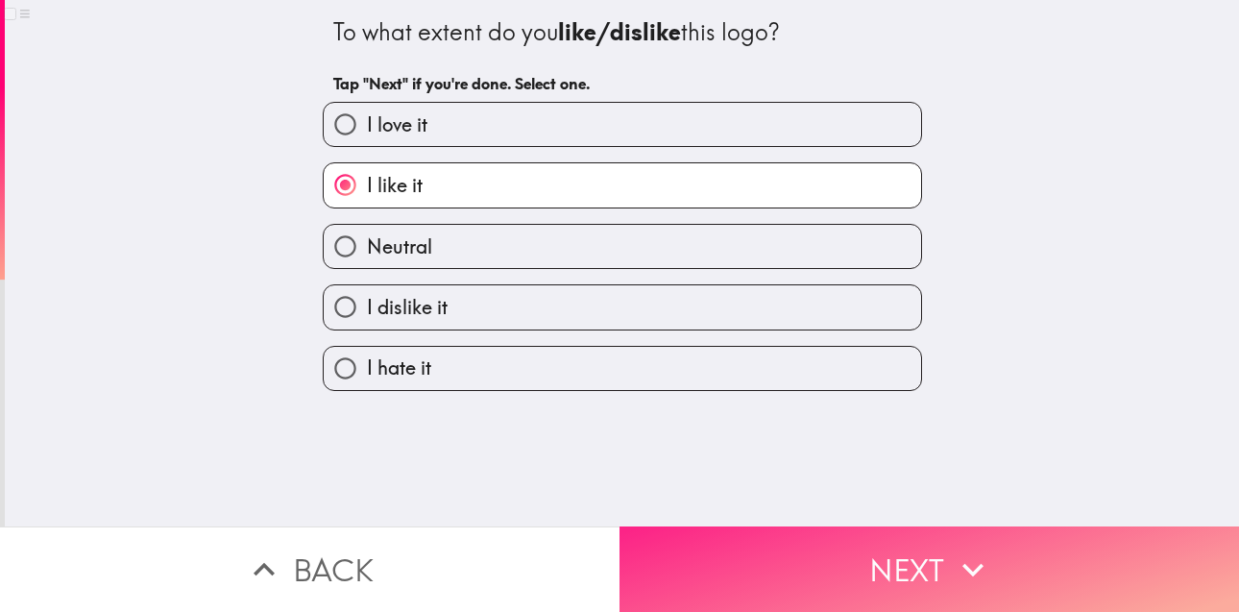
click at [906, 578] on button "Next" at bounding box center [930, 568] width 620 height 85
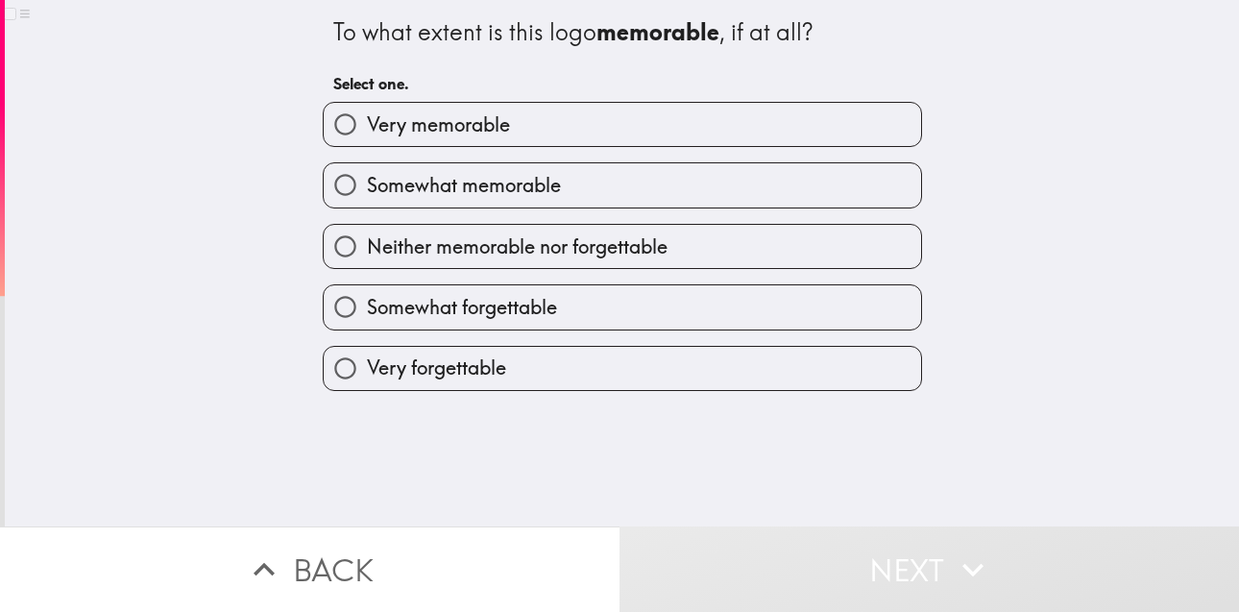
click at [747, 178] on label "Somewhat memorable" at bounding box center [623, 184] width 598 height 43
click at [367, 178] on input "Somewhat memorable" at bounding box center [345, 184] width 43 height 43
radio input "true"
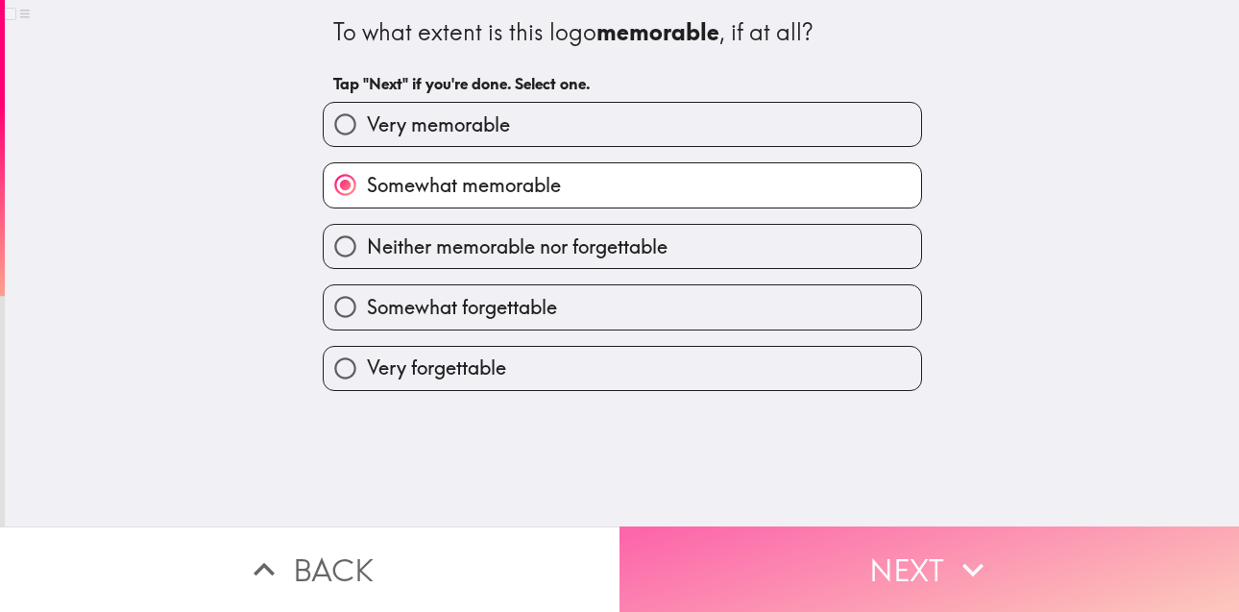
click at [889, 571] on button "Next" at bounding box center [930, 568] width 620 height 85
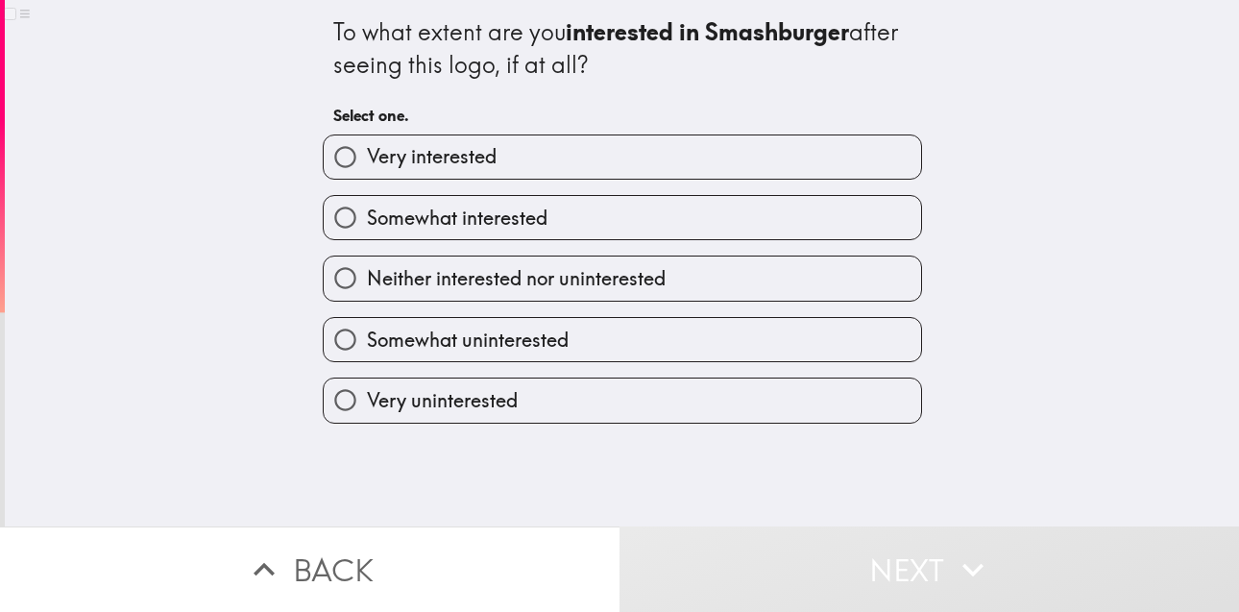
click at [759, 236] on label "Somewhat interested" at bounding box center [623, 217] width 598 height 43
click at [367, 236] on input "Somewhat interested" at bounding box center [345, 217] width 43 height 43
radio input "true"
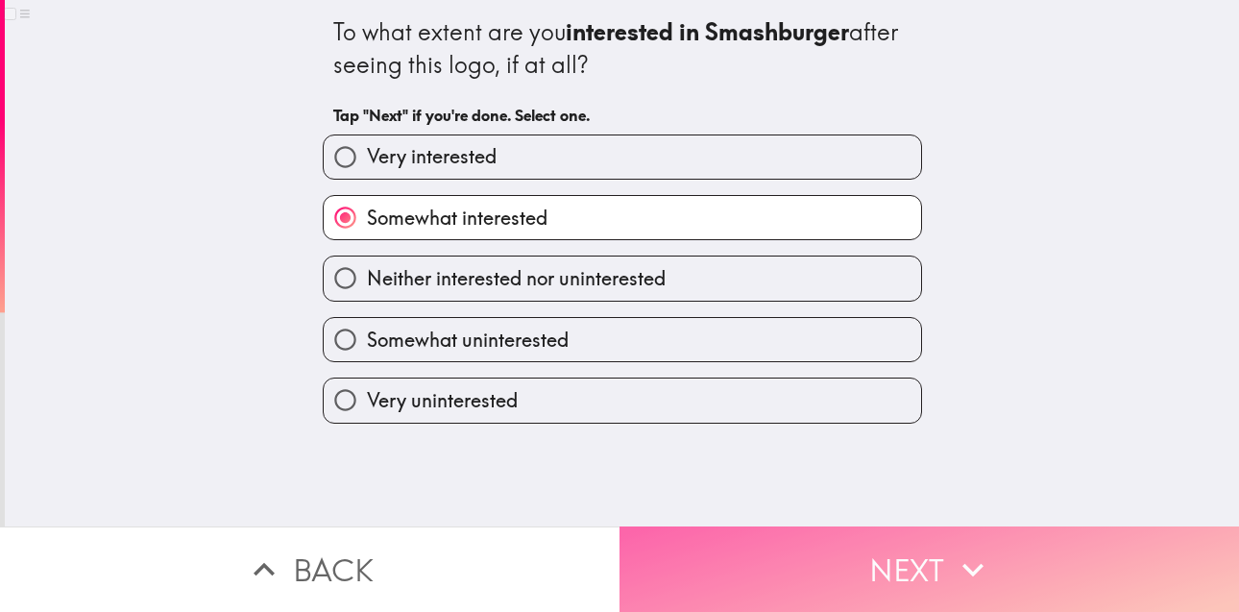
click at [874, 532] on button "Next" at bounding box center [930, 568] width 620 height 85
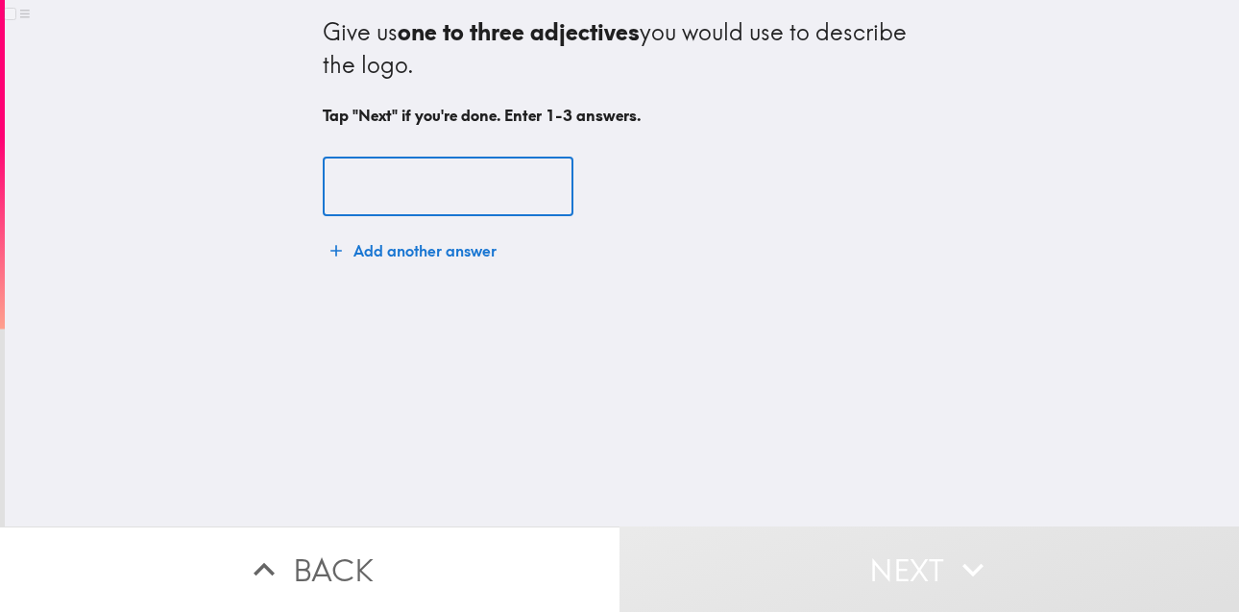
click at [400, 183] on input "text" at bounding box center [448, 188] width 251 height 60
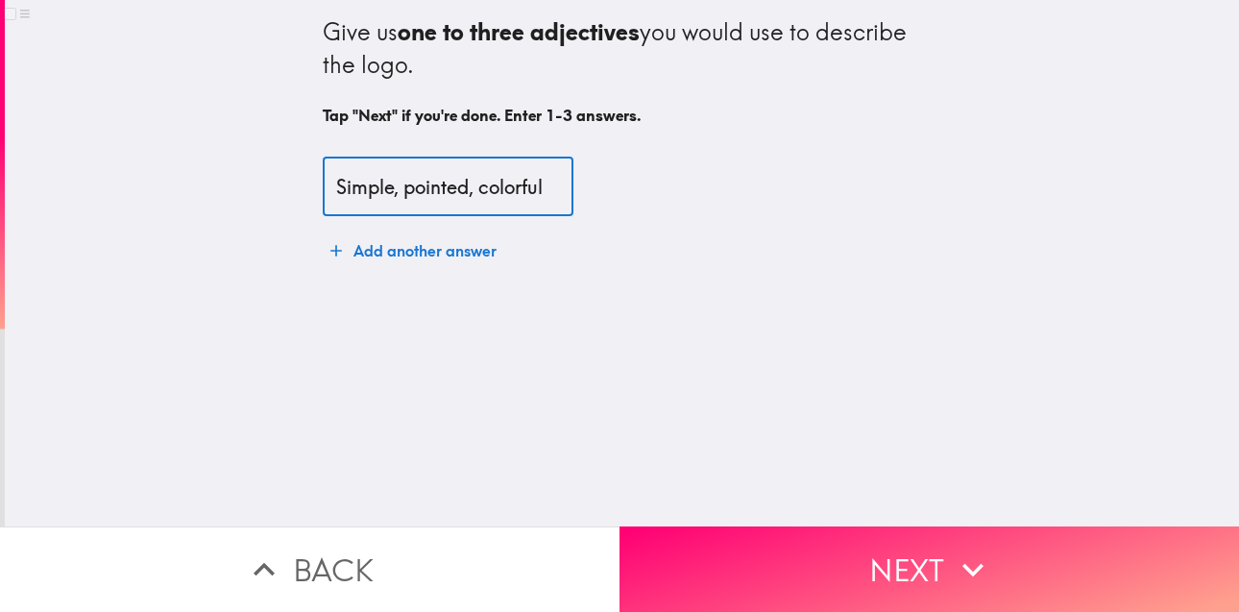
scroll to position [0, 3]
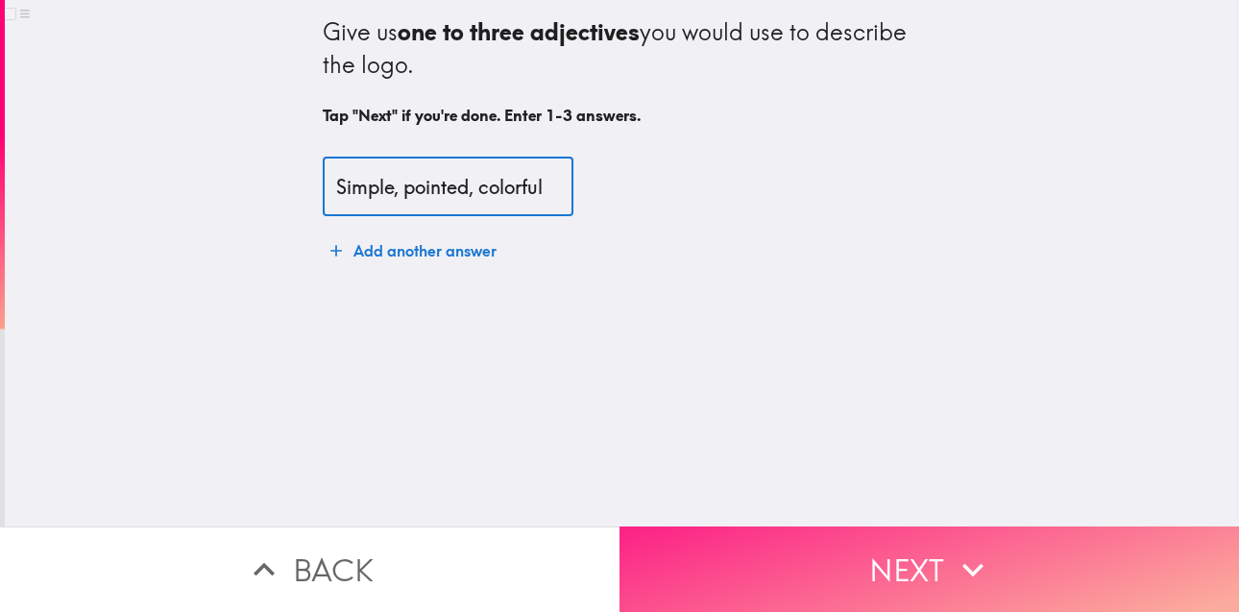
type input "Simple, pointed, colorful"
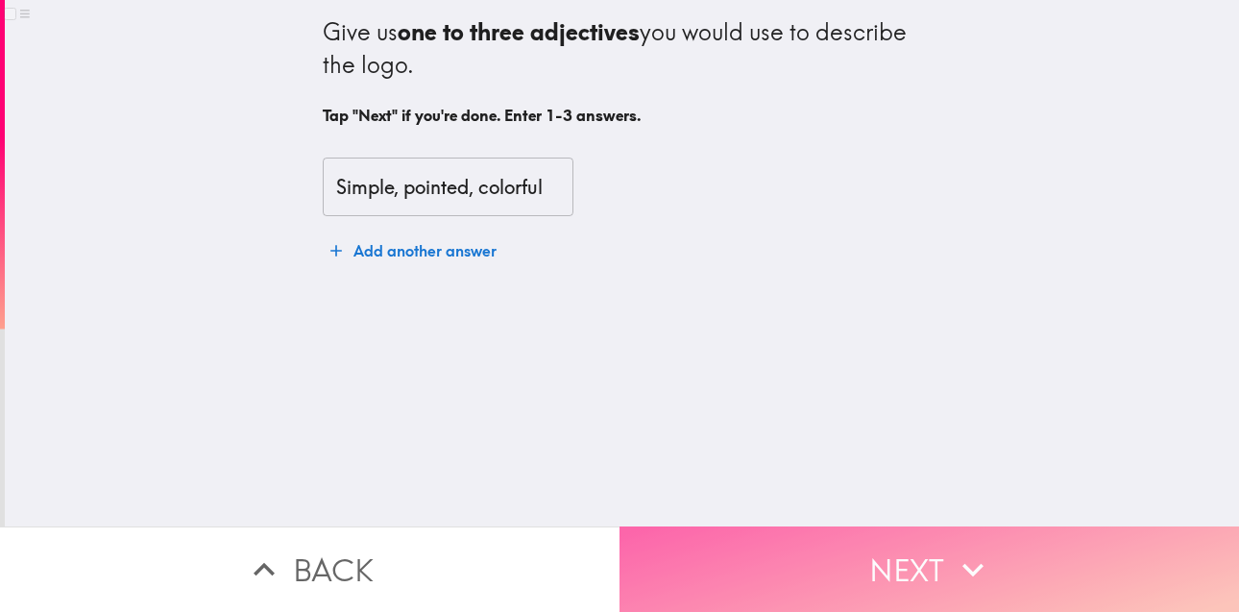
click at [917, 565] on button "Next" at bounding box center [930, 568] width 620 height 85
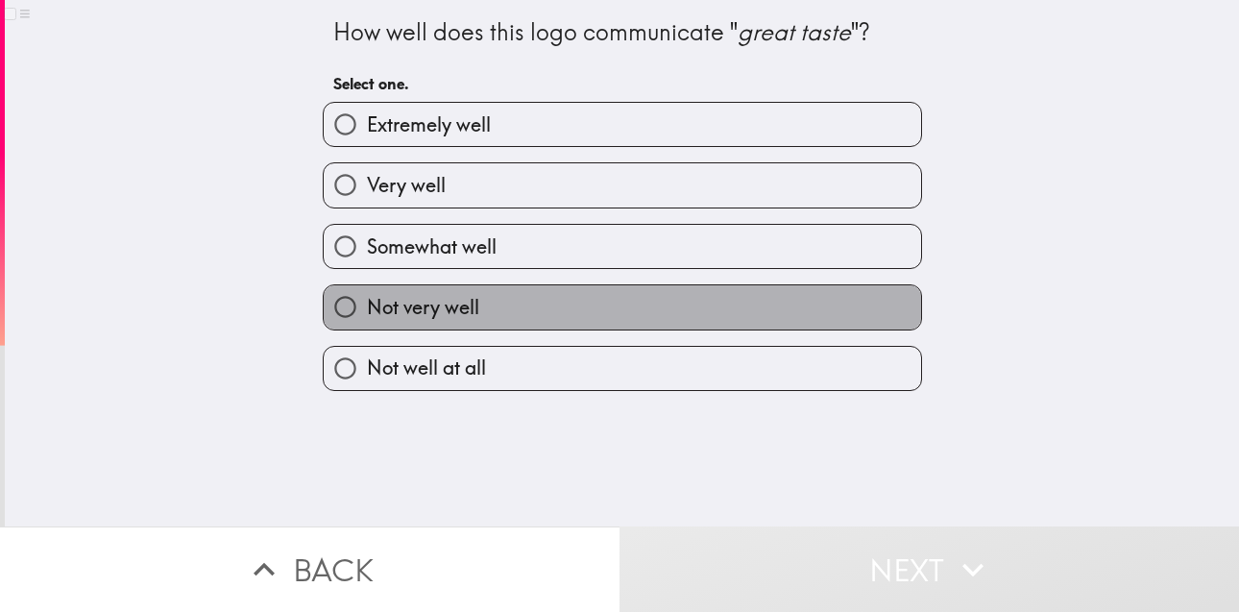
click at [674, 288] on label "Not very well" at bounding box center [623, 306] width 598 height 43
click at [367, 288] on input "Not very well" at bounding box center [345, 306] width 43 height 43
radio input "true"
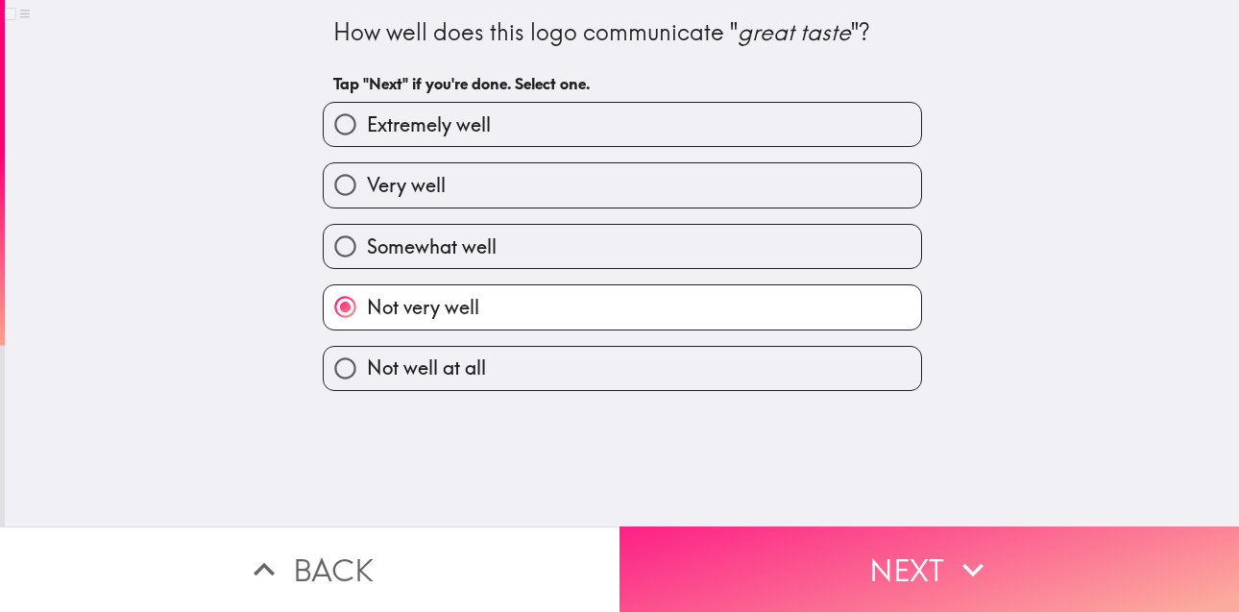
click at [898, 549] on button "Next" at bounding box center [930, 568] width 620 height 85
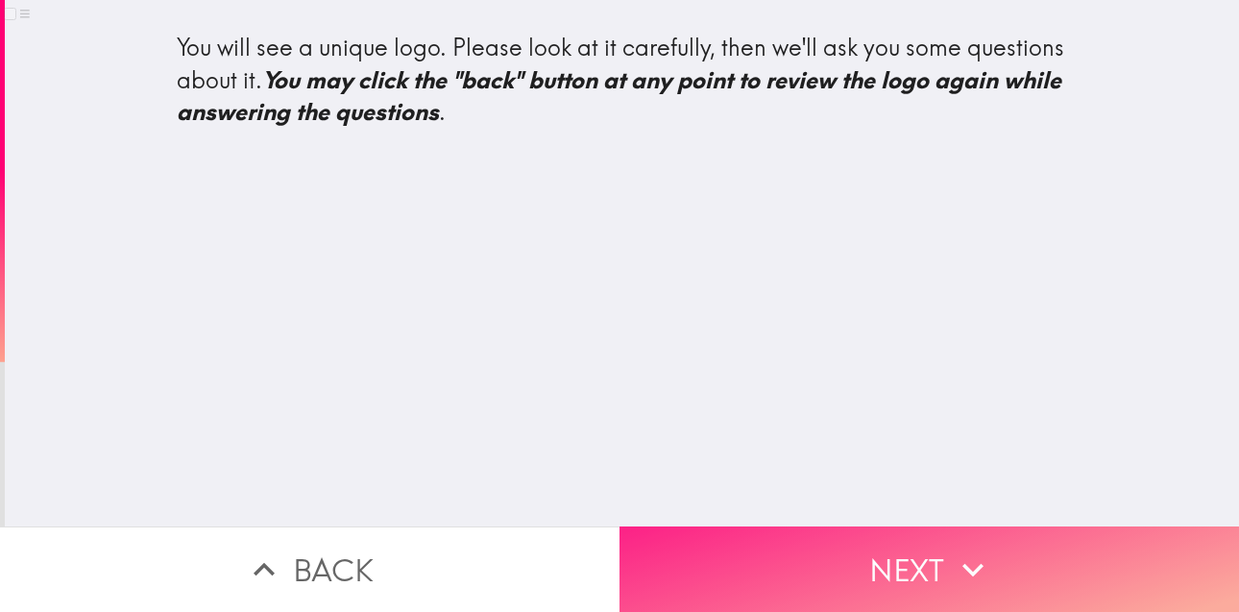
click at [941, 533] on button "Next" at bounding box center [930, 568] width 620 height 85
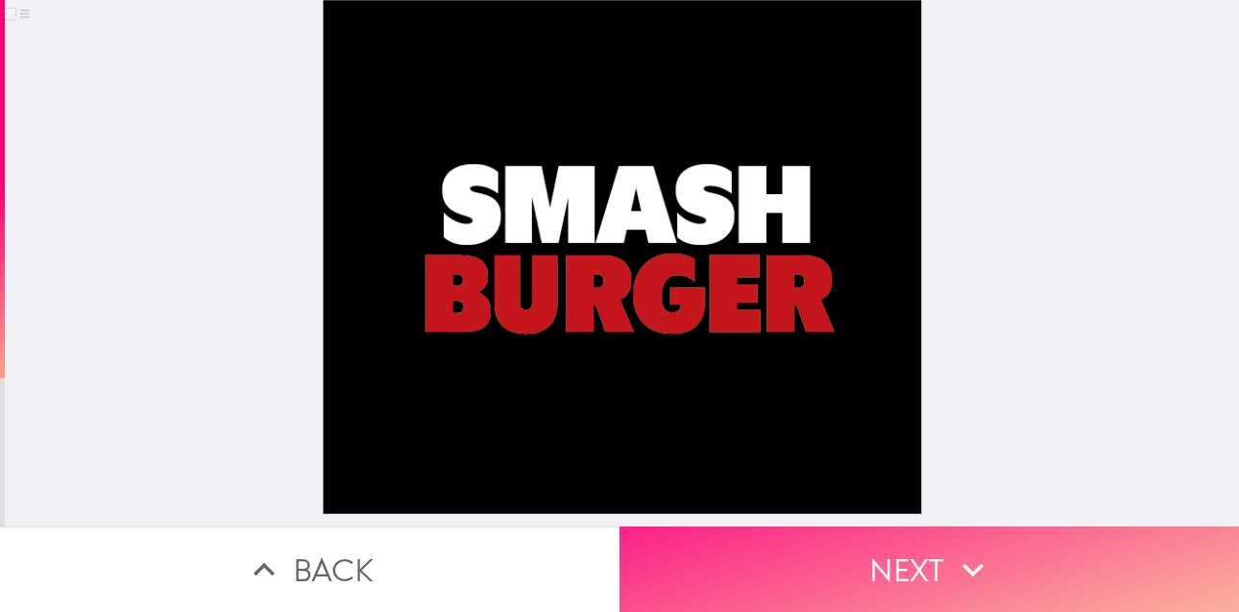
click at [914, 554] on button "Next" at bounding box center [930, 568] width 620 height 85
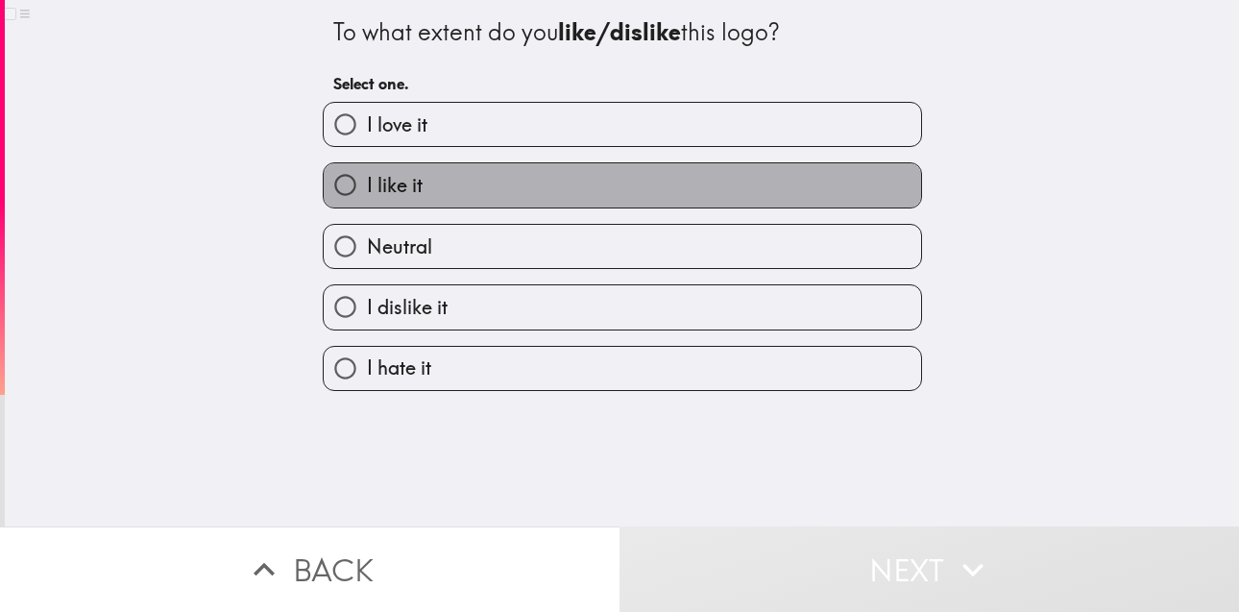
click at [618, 173] on label "I like it" at bounding box center [623, 184] width 598 height 43
click at [367, 173] on input "I like it" at bounding box center [345, 184] width 43 height 43
radio input "true"
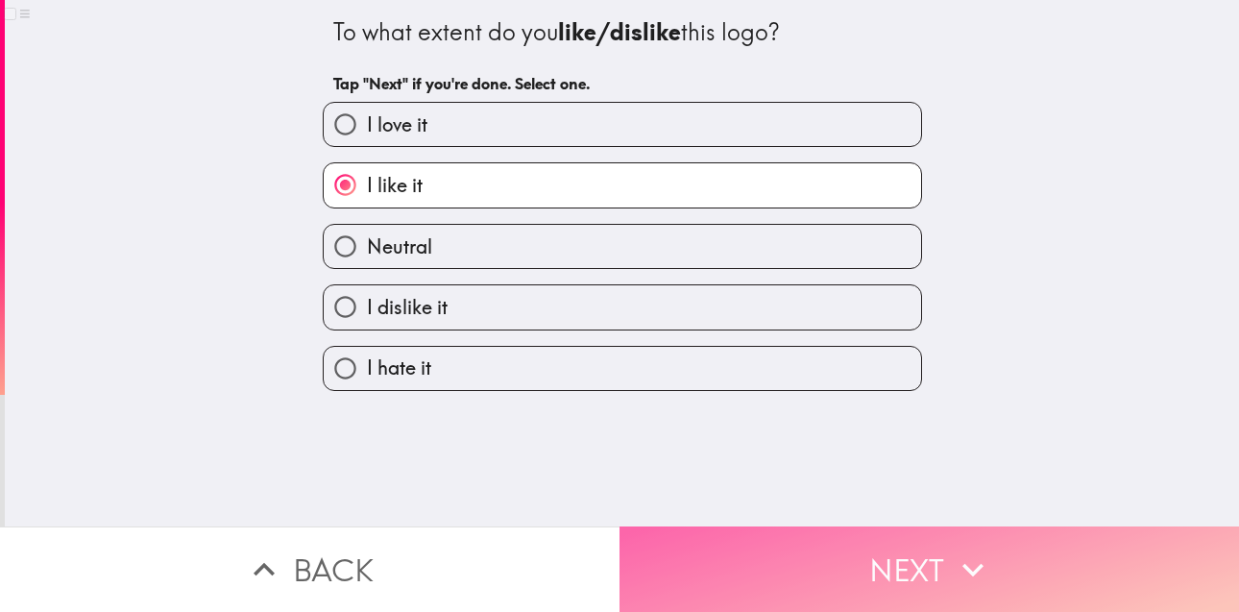
click at [902, 550] on button "Next" at bounding box center [930, 568] width 620 height 85
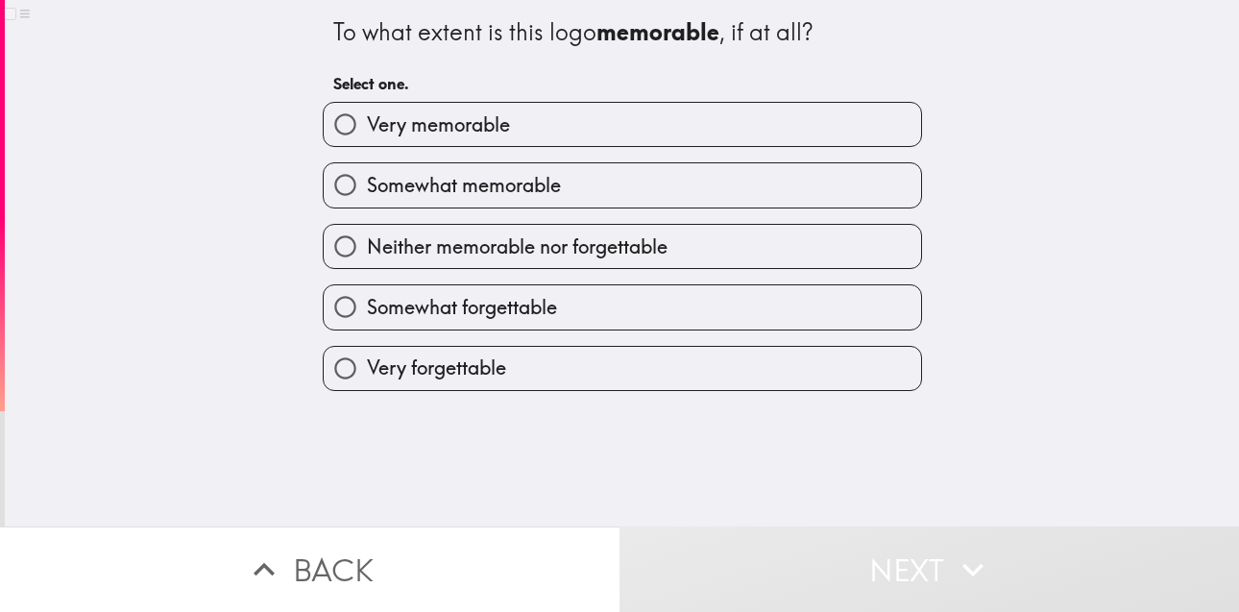
click at [674, 98] on div "Very memorable" at bounding box center [614, 116] width 615 height 61
click at [674, 116] on label "Very memorable" at bounding box center [623, 124] width 598 height 43
click at [367, 116] on input "Very memorable" at bounding box center [345, 124] width 43 height 43
radio input "true"
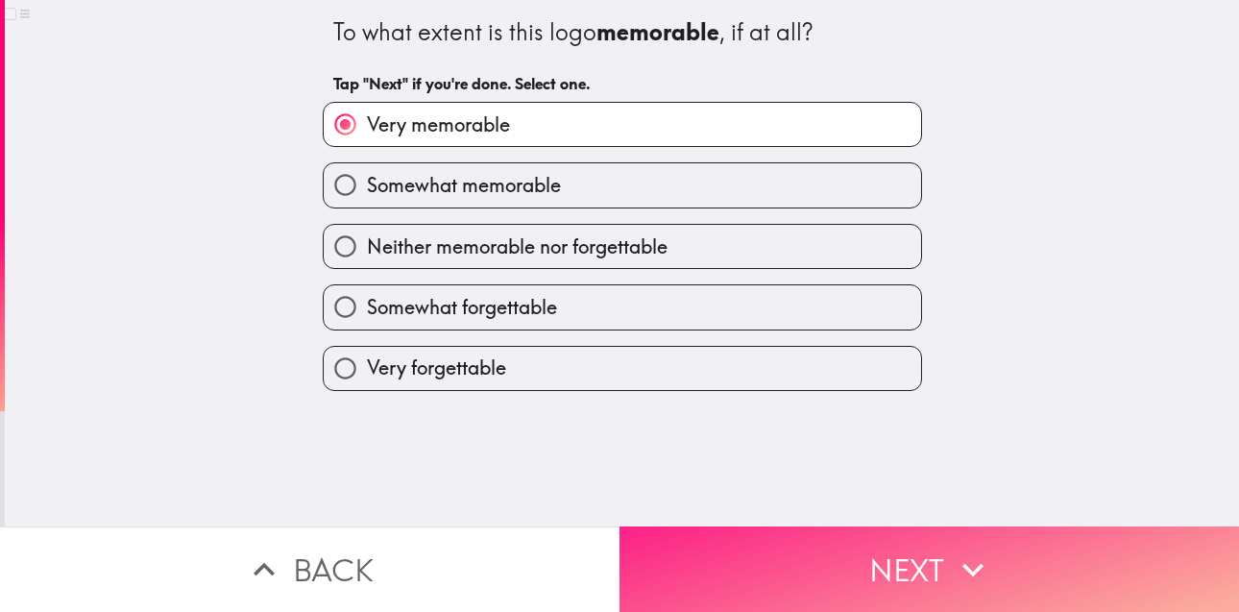
click at [959, 571] on icon "button" at bounding box center [973, 570] width 42 height 42
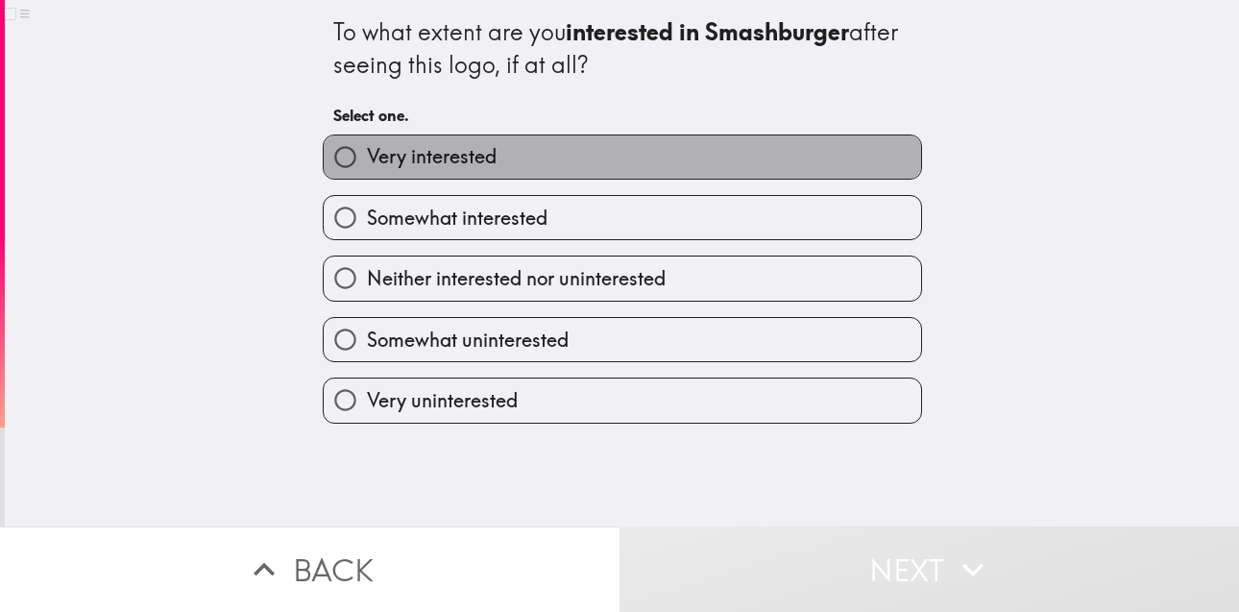
click at [713, 162] on label "Very interested" at bounding box center [623, 156] width 598 height 43
click at [367, 162] on input "Very interested" at bounding box center [345, 156] width 43 height 43
radio input "true"
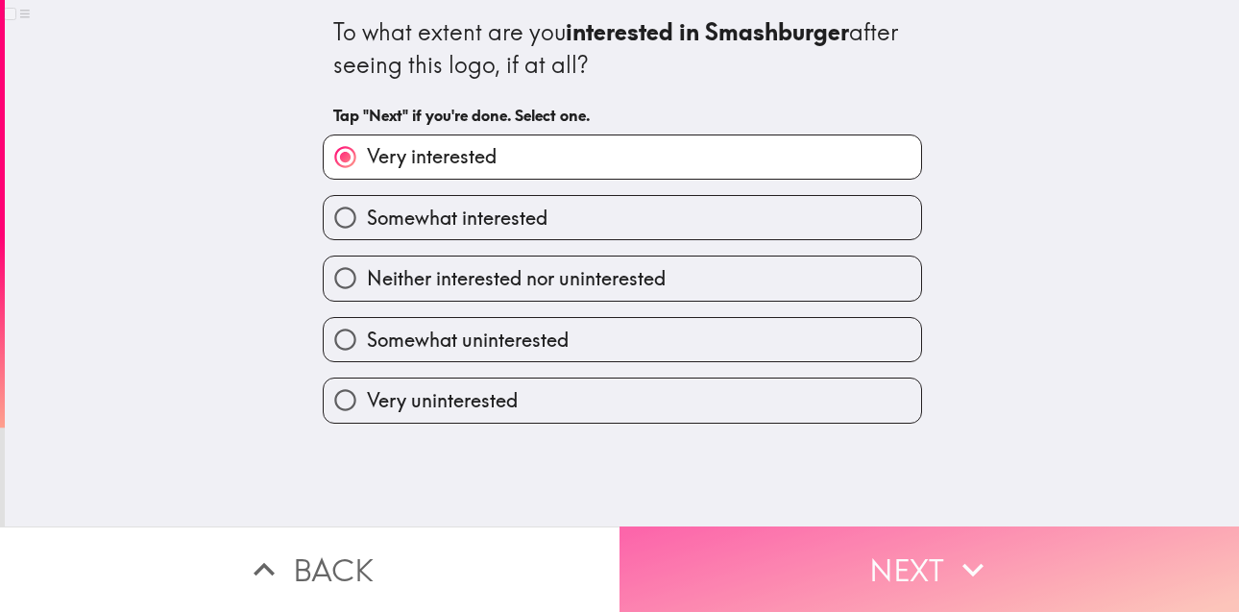
click at [845, 531] on button "Next" at bounding box center [930, 568] width 620 height 85
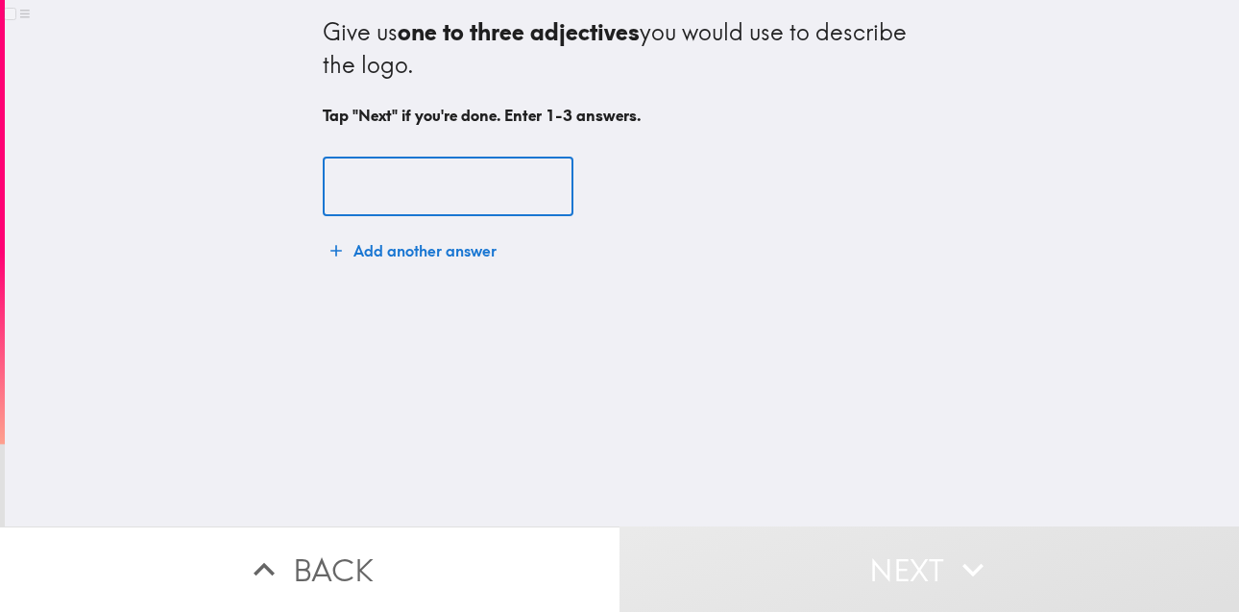
click at [443, 181] on input "text" at bounding box center [448, 188] width 251 height 60
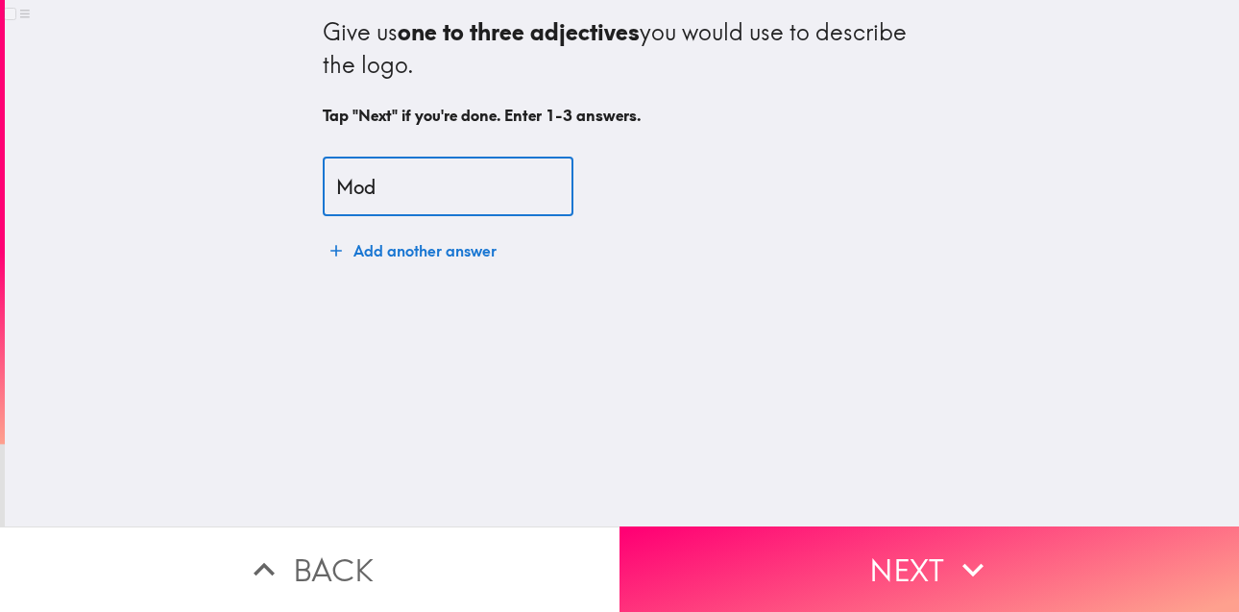
click at [413, 186] on input "Mod" at bounding box center [448, 188] width 251 height 60
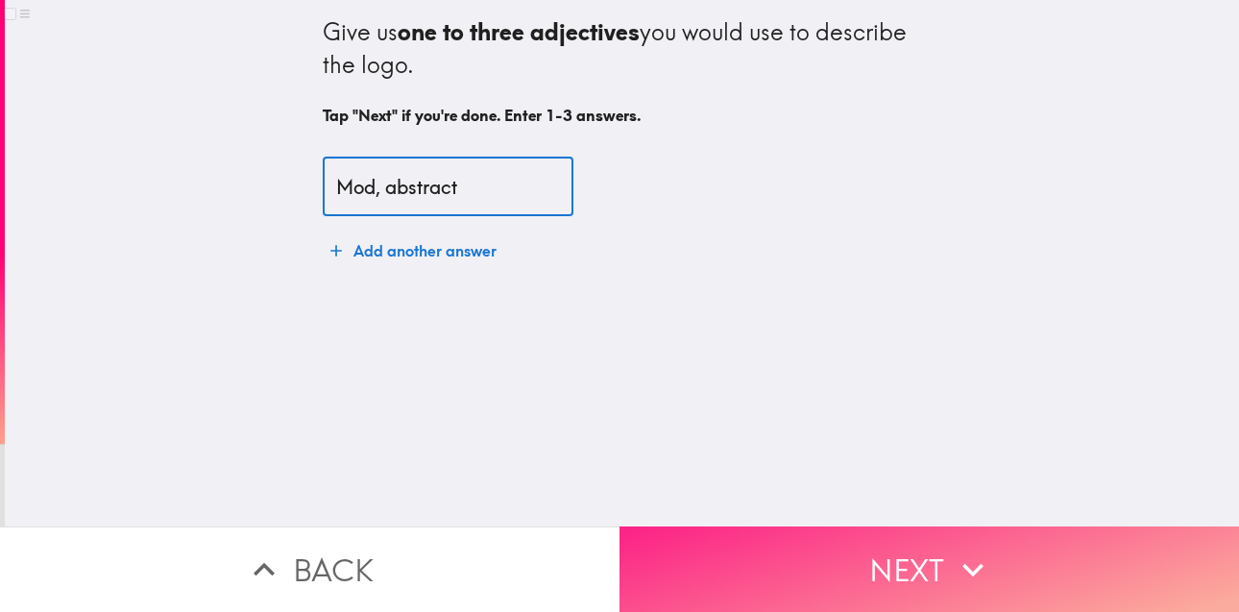
type input "Mod, abstract"
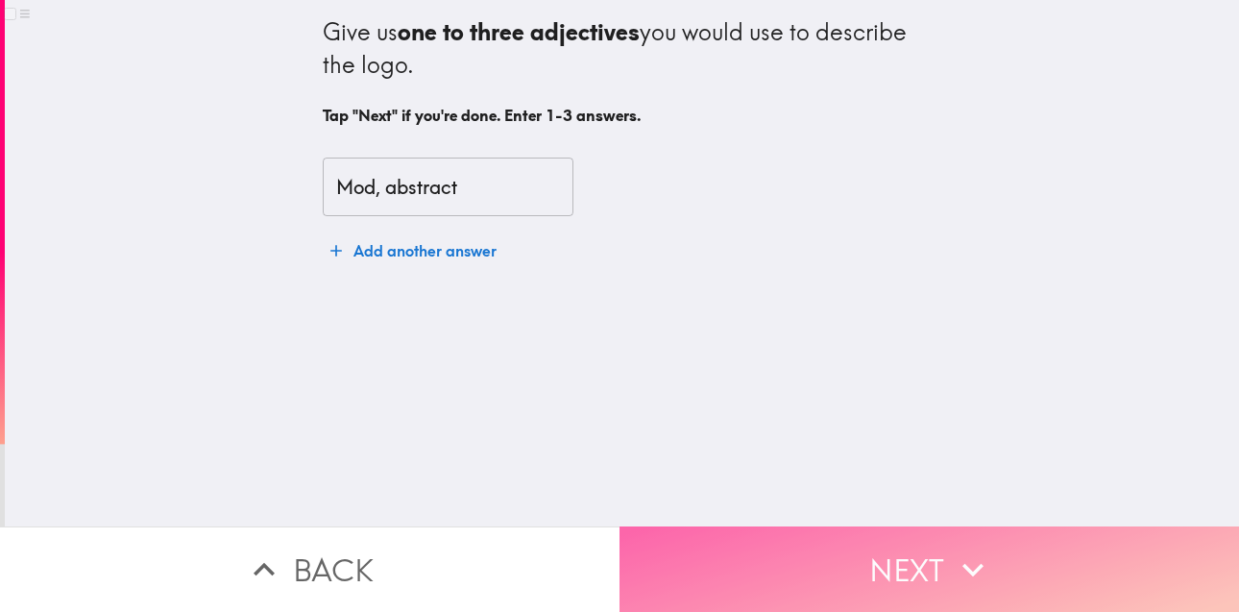
click at [924, 571] on button "Next" at bounding box center [930, 568] width 620 height 85
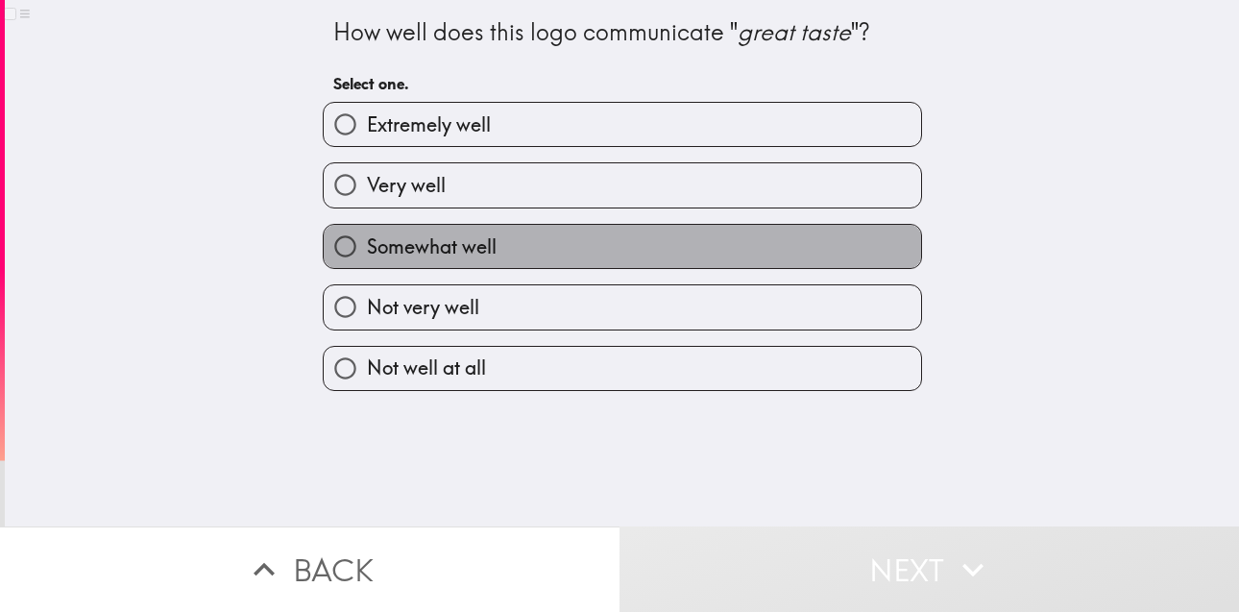
click at [670, 244] on label "Somewhat well" at bounding box center [623, 246] width 598 height 43
click at [367, 244] on input "Somewhat well" at bounding box center [345, 246] width 43 height 43
radio input "true"
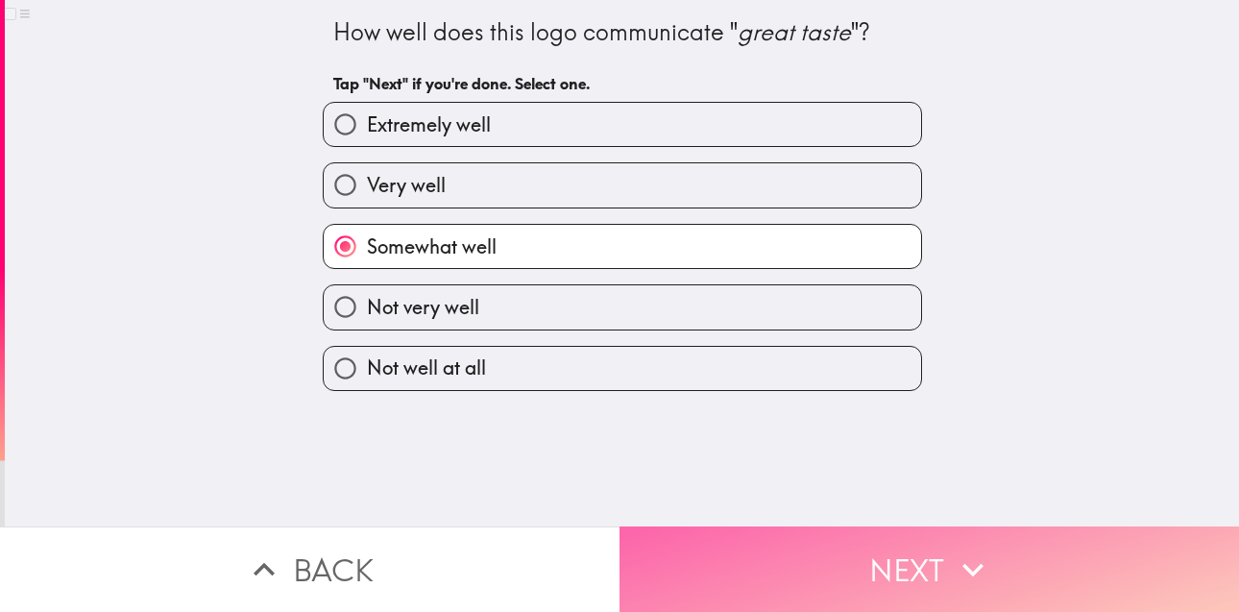
click at [865, 545] on button "Next" at bounding box center [930, 568] width 620 height 85
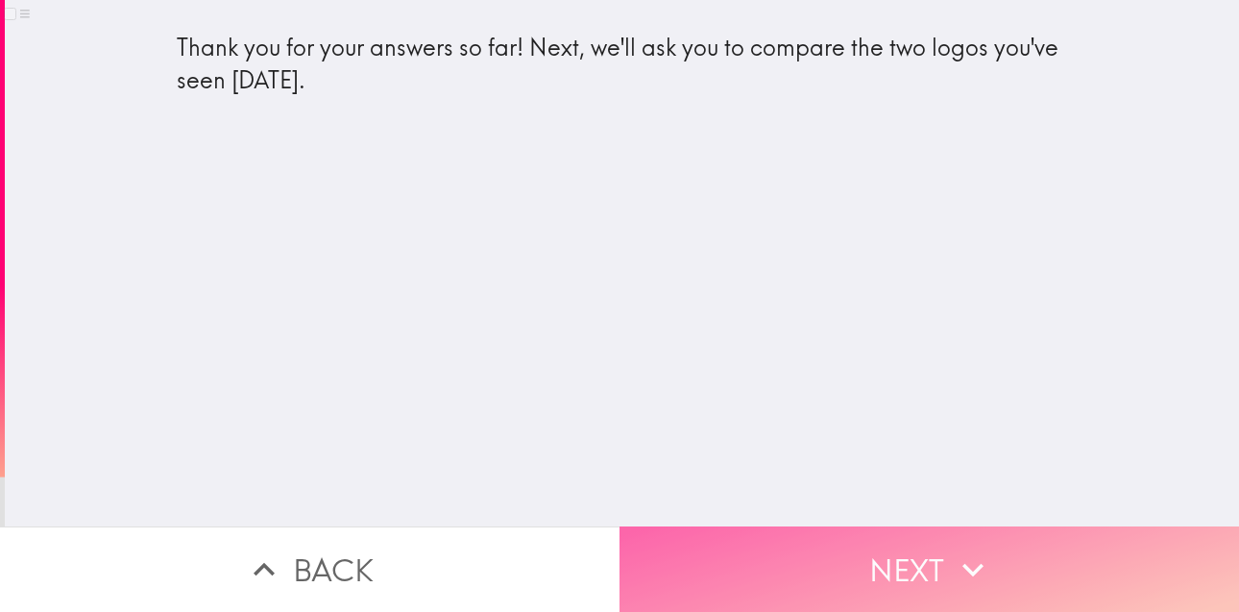
click at [912, 567] on button "Next" at bounding box center [930, 568] width 620 height 85
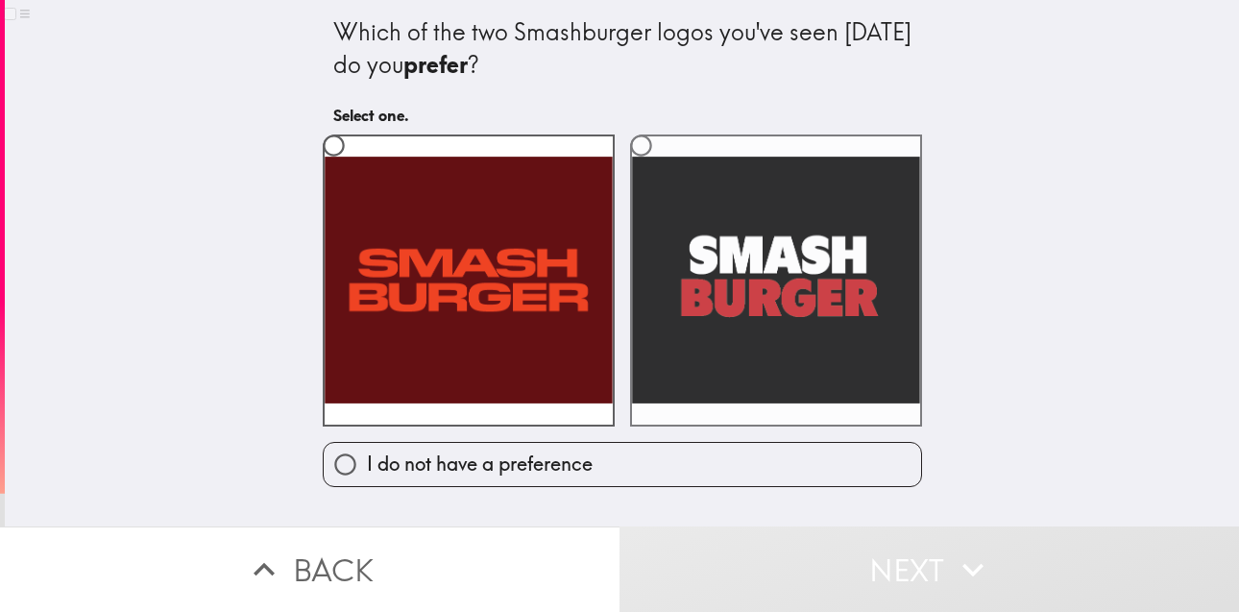
click at [630, 142] on input "radio" at bounding box center [641, 145] width 43 height 43
radio input "true"
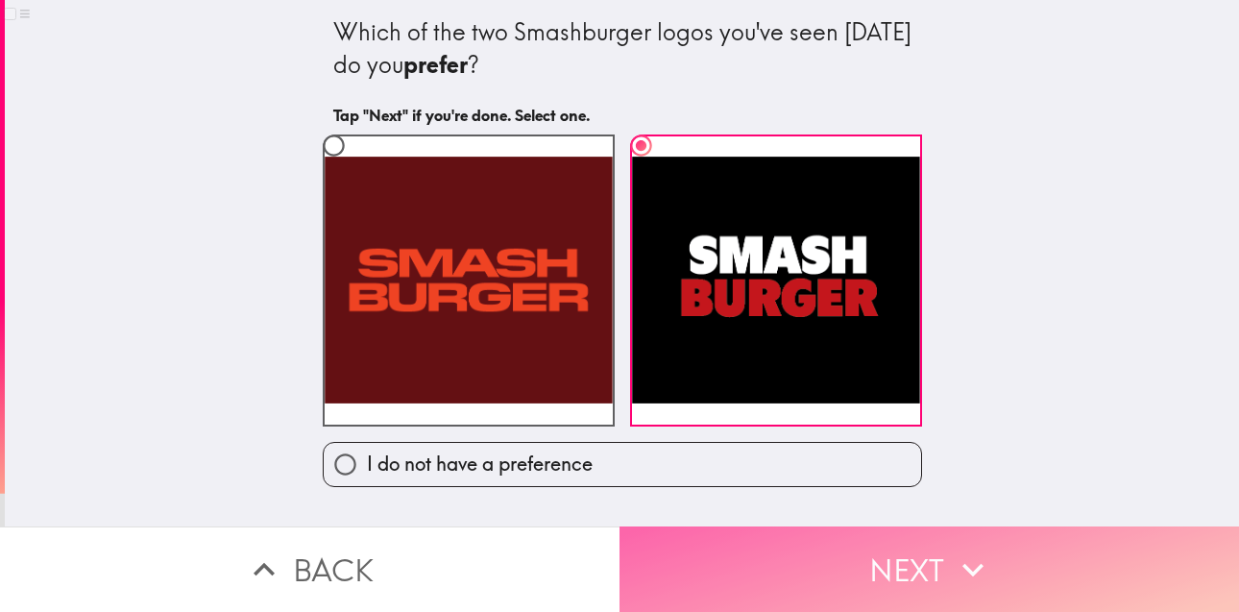
click at [917, 553] on button "Next" at bounding box center [930, 568] width 620 height 85
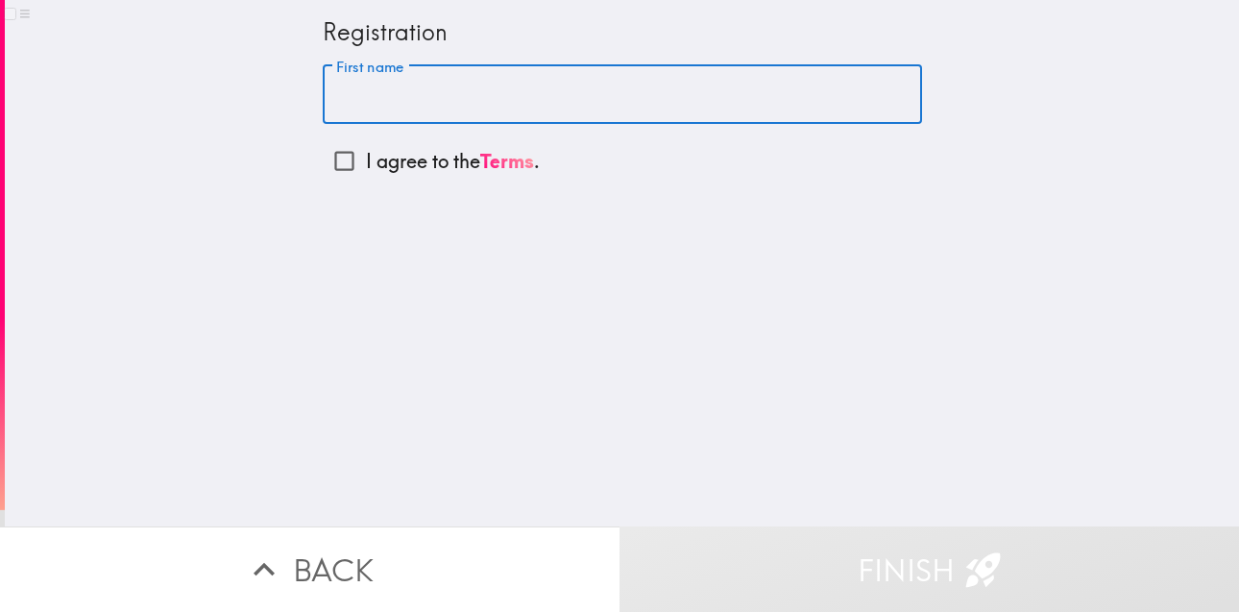
click at [583, 103] on input "First name" at bounding box center [622, 95] width 599 height 60
type input "[PERSON_NAME]"
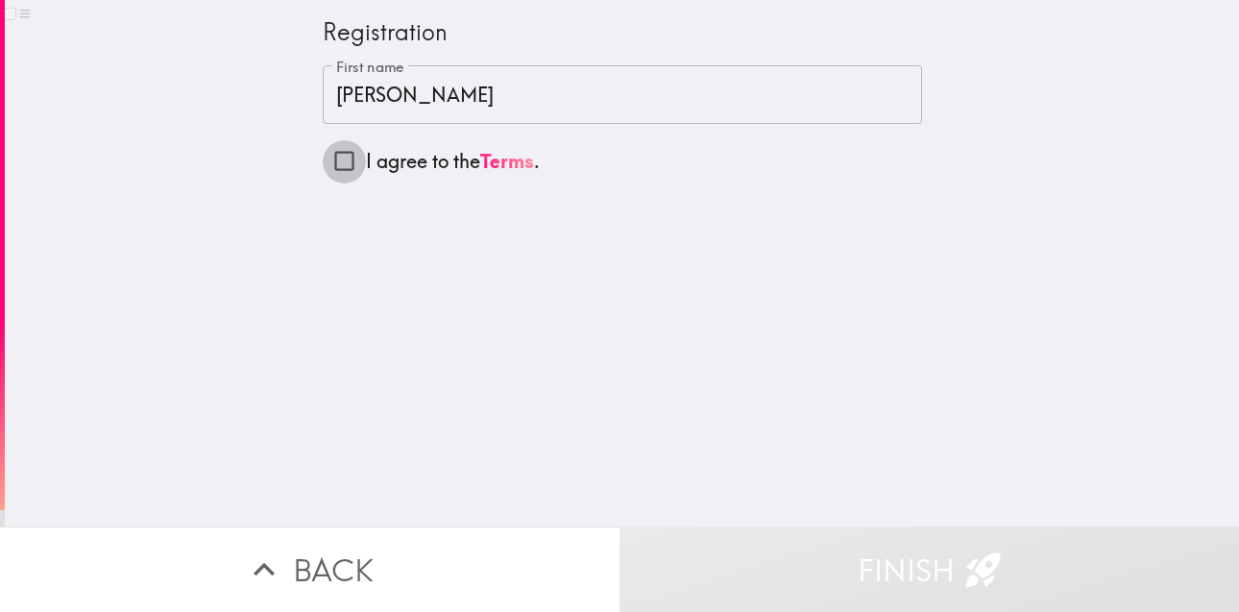
click at [339, 163] on input "I agree to the Terms ." at bounding box center [344, 160] width 43 height 43
checkbox input "true"
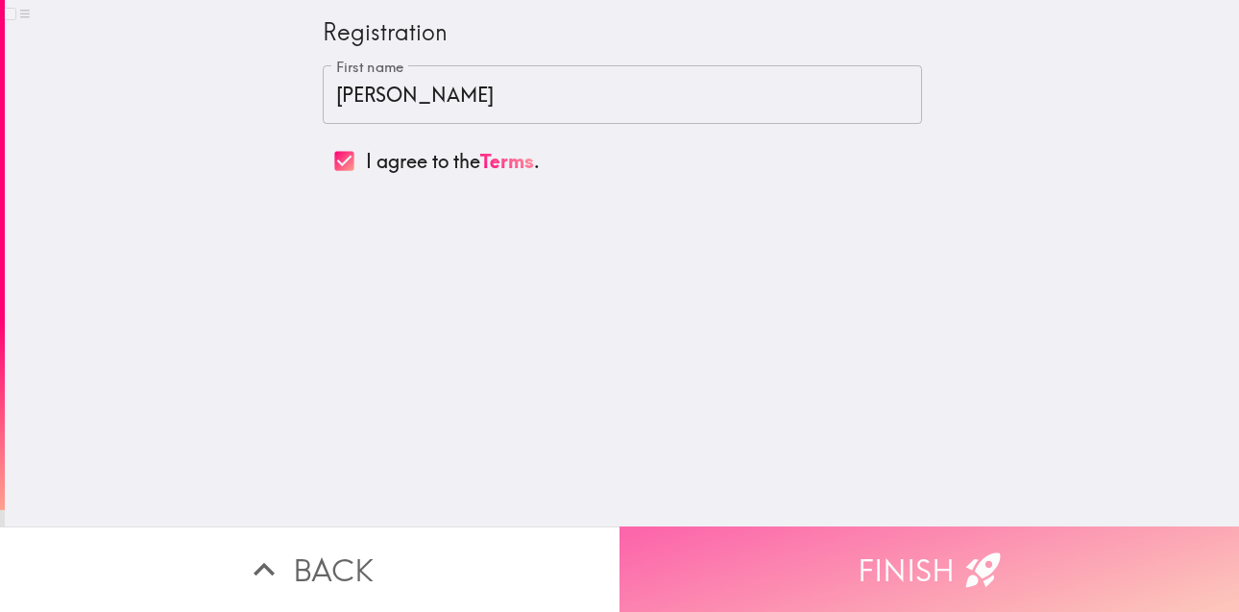
click at [913, 546] on button "Finish" at bounding box center [930, 568] width 620 height 85
